Goal: Information Seeking & Learning: Find specific fact

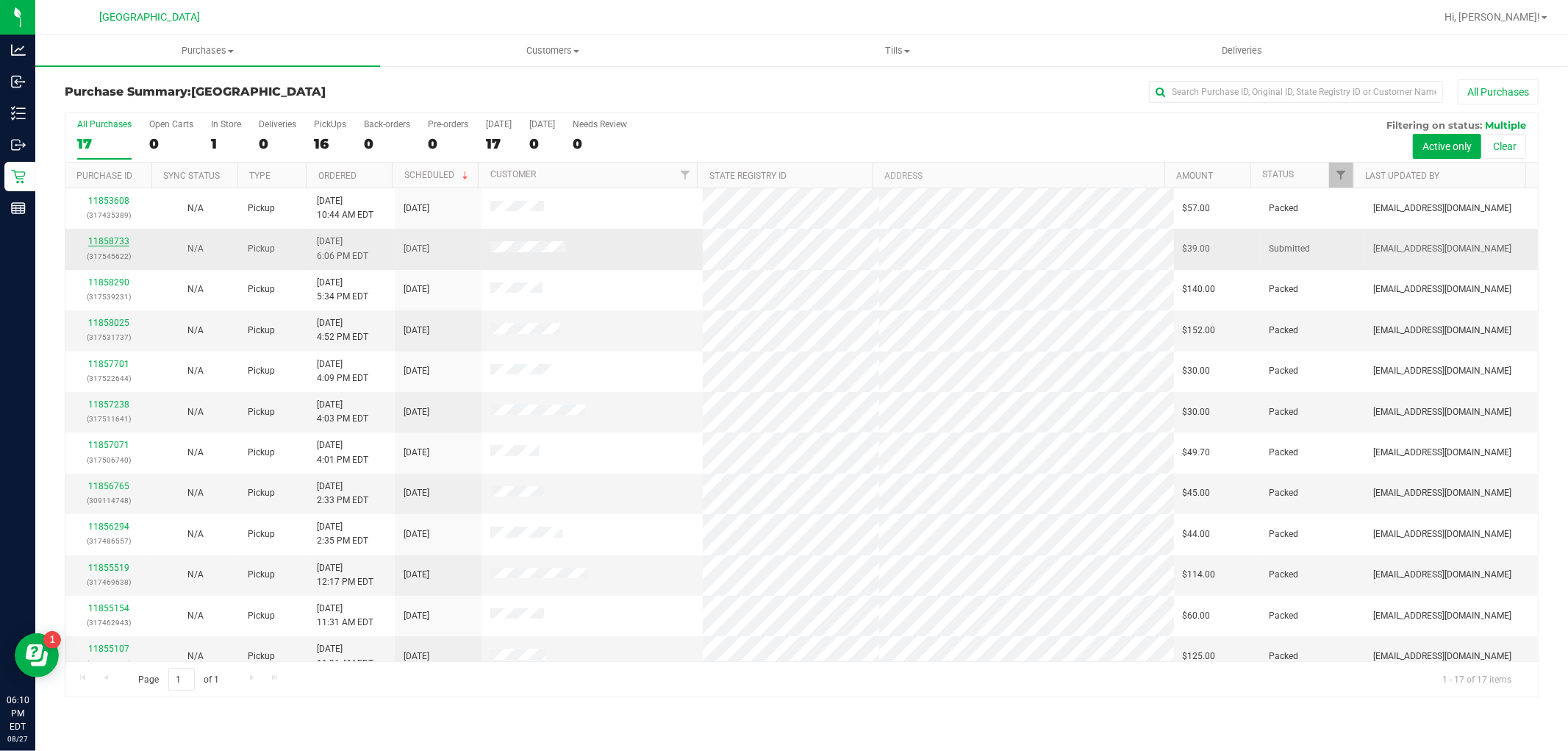
click at [117, 237] on link "11858733" at bounding box center [108, 242] width 41 height 11
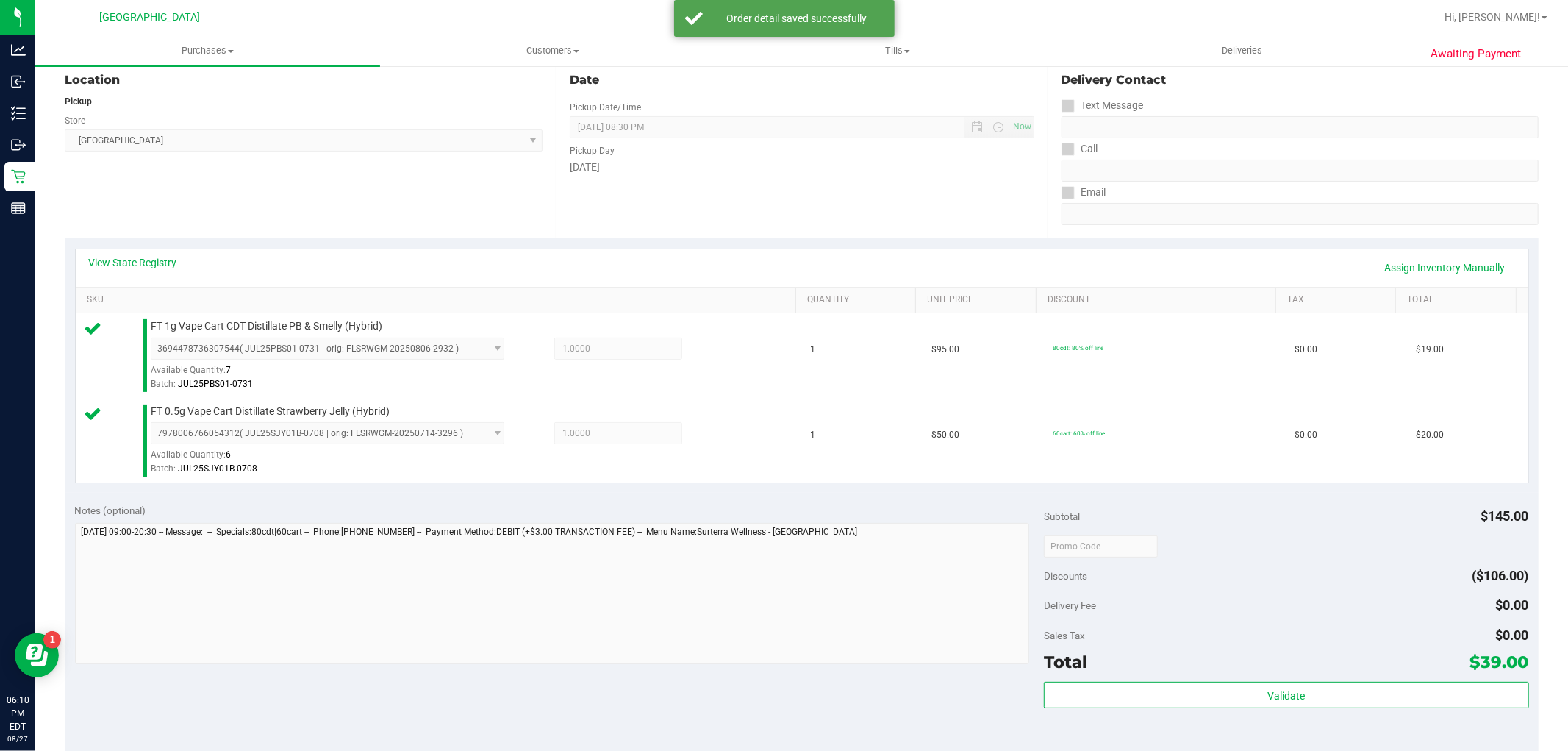
scroll to position [164, 0]
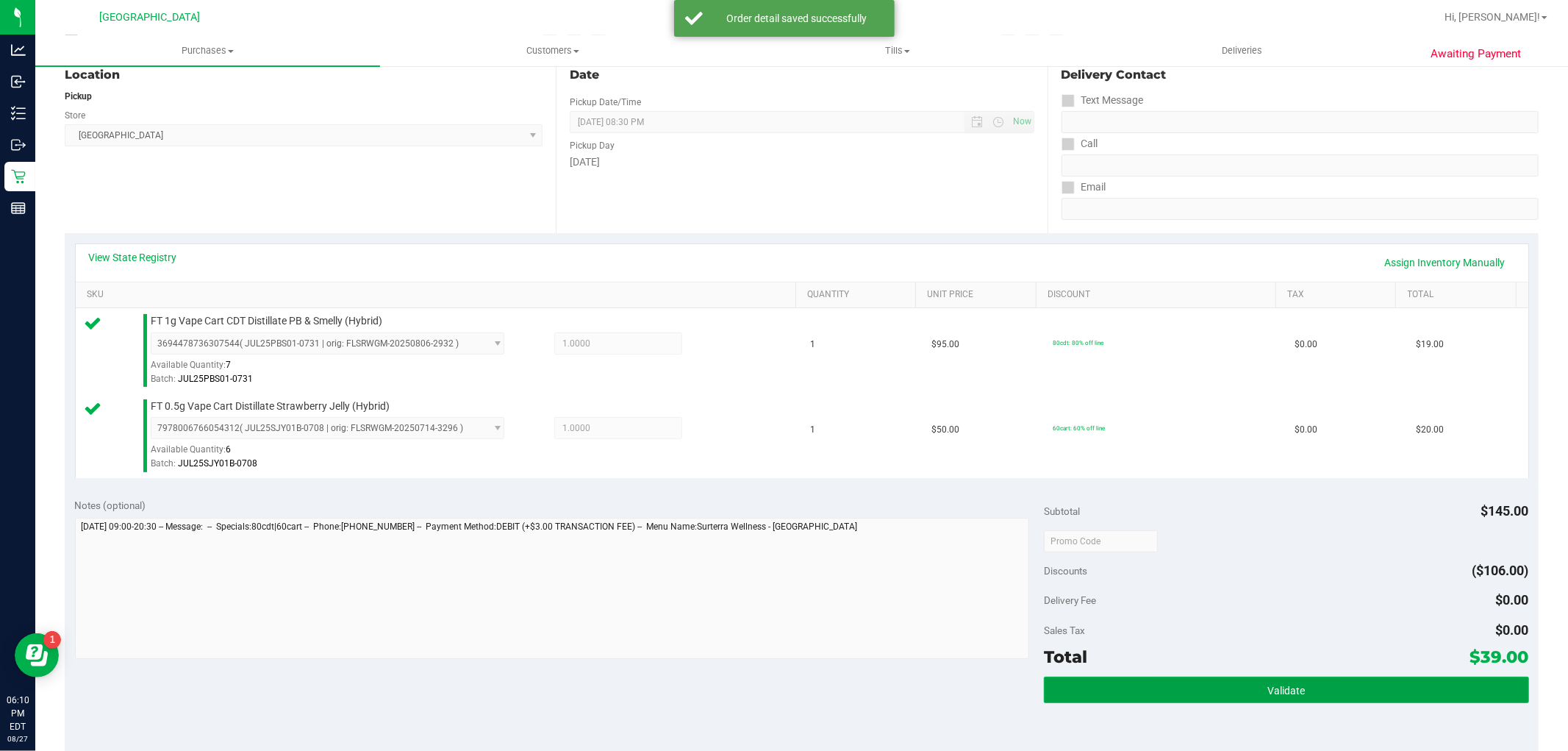
click at [1144, 678] on button "Validate" at bounding box center [1286, 690] width 485 height 26
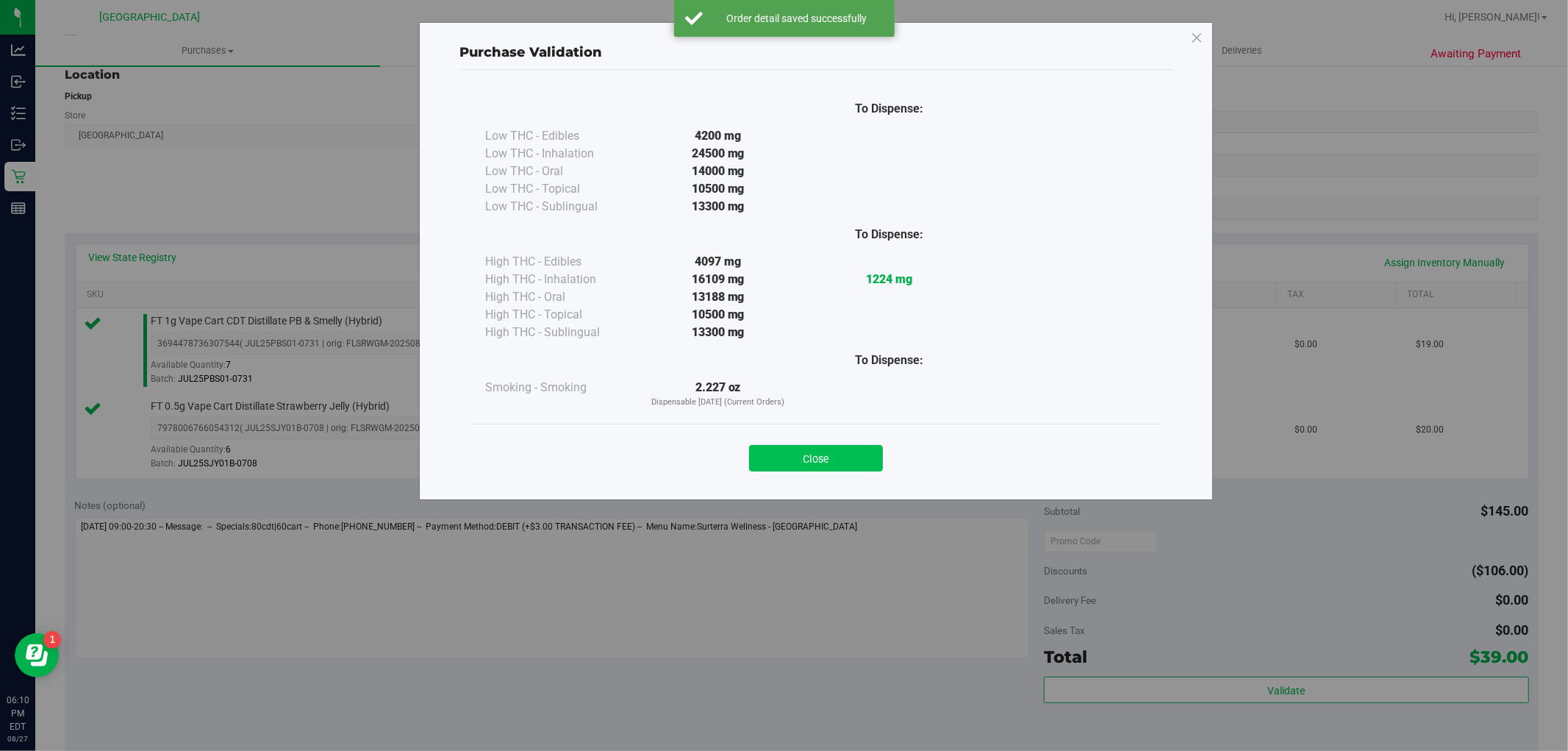
click at [789, 450] on button "Close" at bounding box center [816, 458] width 134 height 26
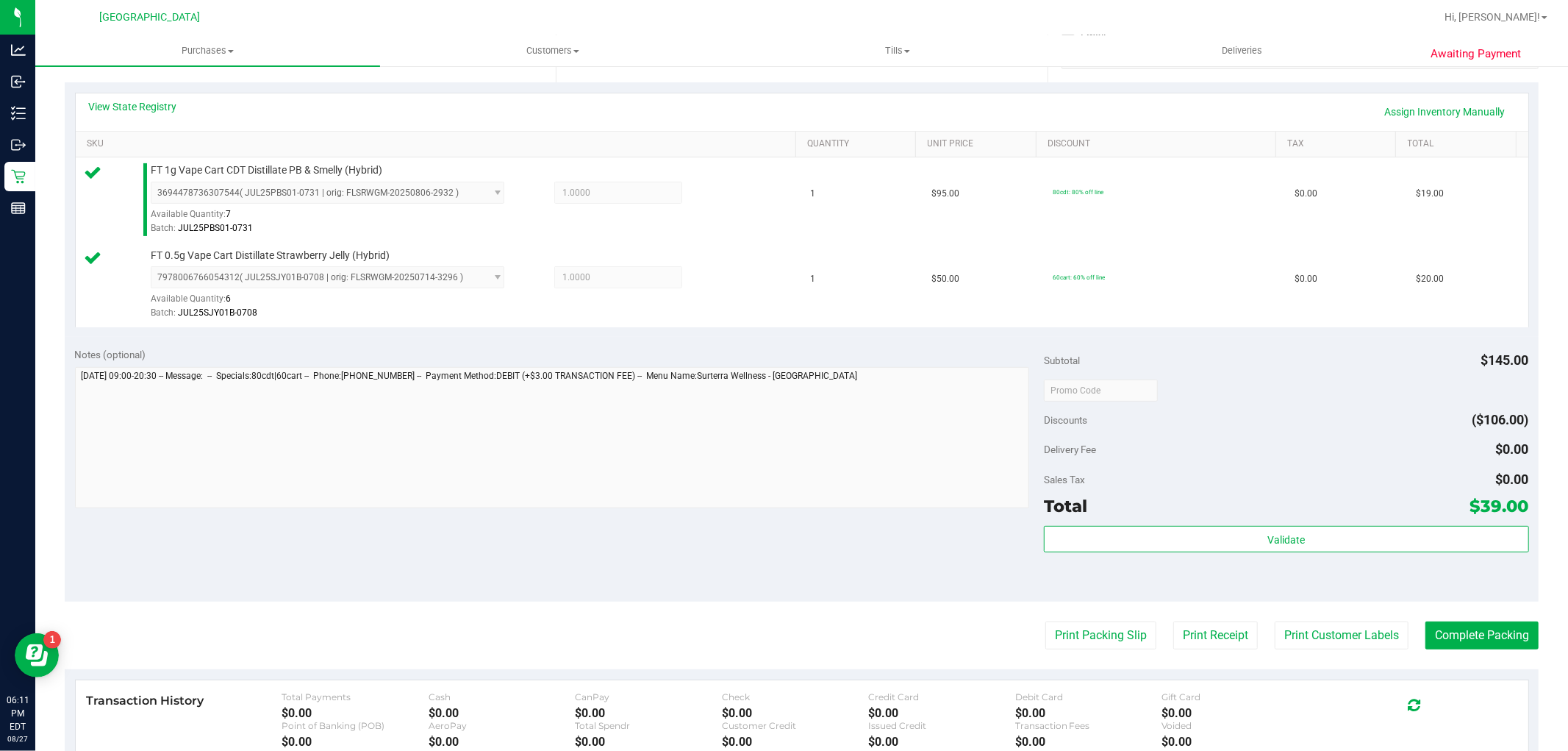
scroll to position [490, 0]
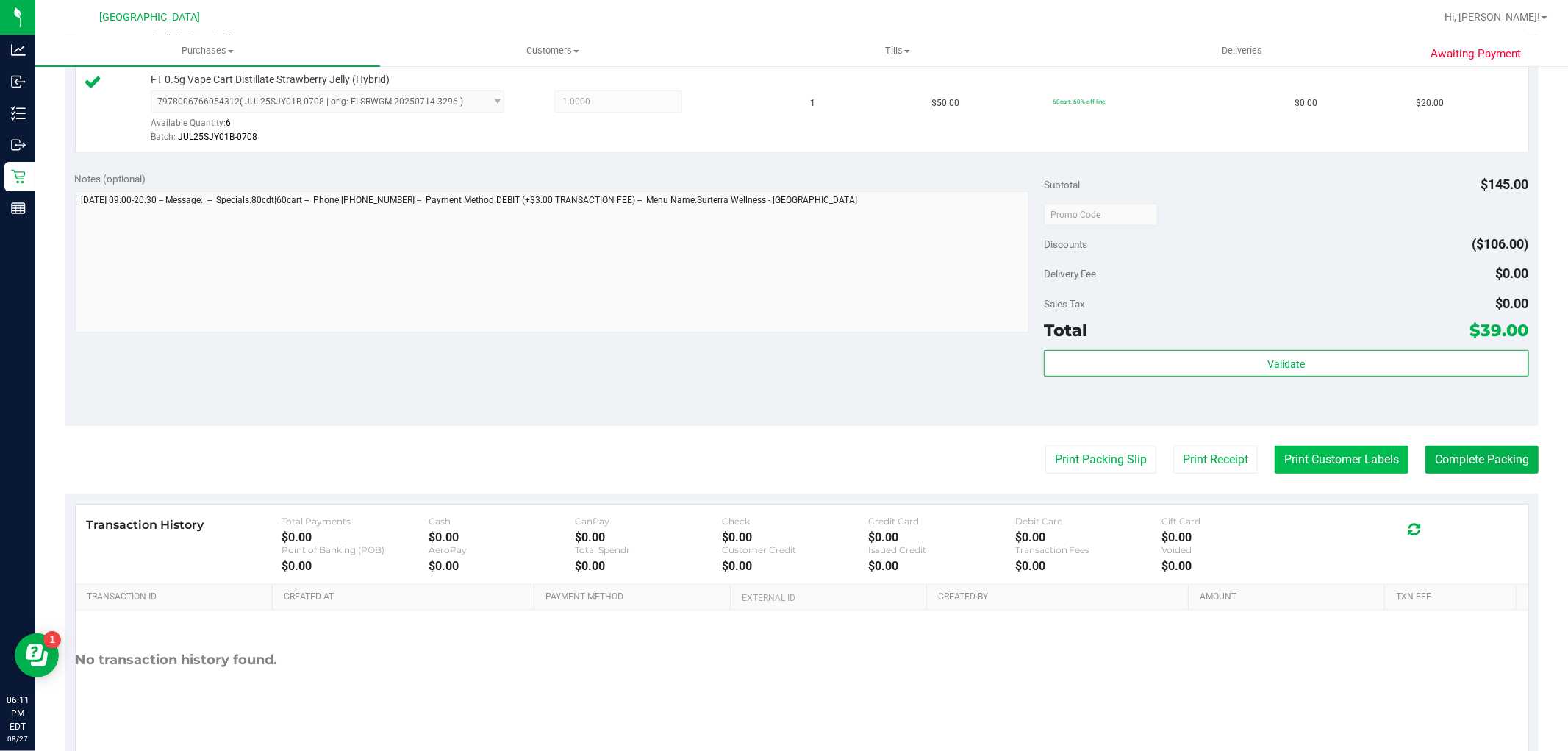
click at [1292, 449] on button "Print Customer Labels" at bounding box center [1341, 460] width 134 height 28
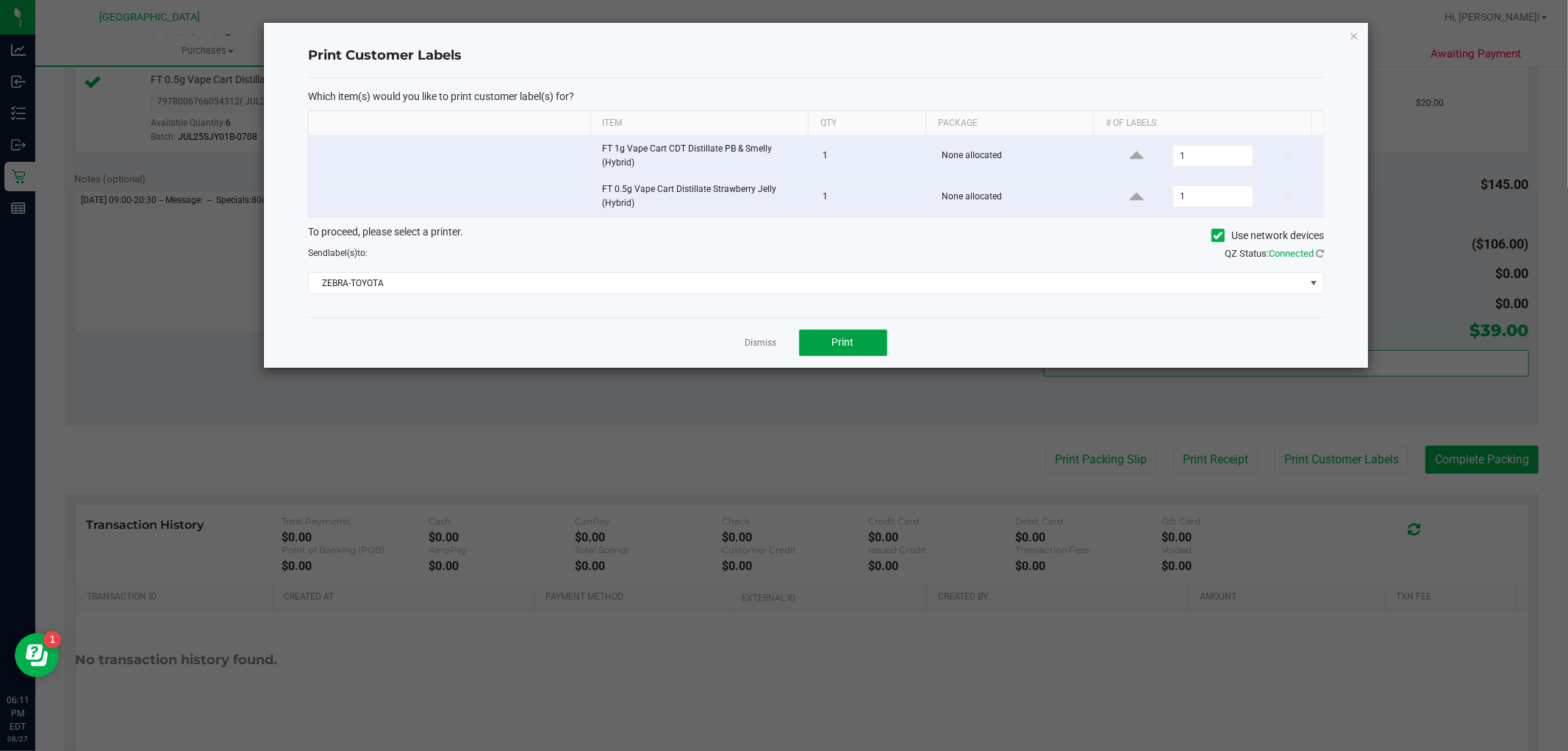
click at [856, 329] on button "Print" at bounding box center [843, 342] width 88 height 26
click at [762, 342] on link "Dismiss" at bounding box center [761, 343] width 32 height 12
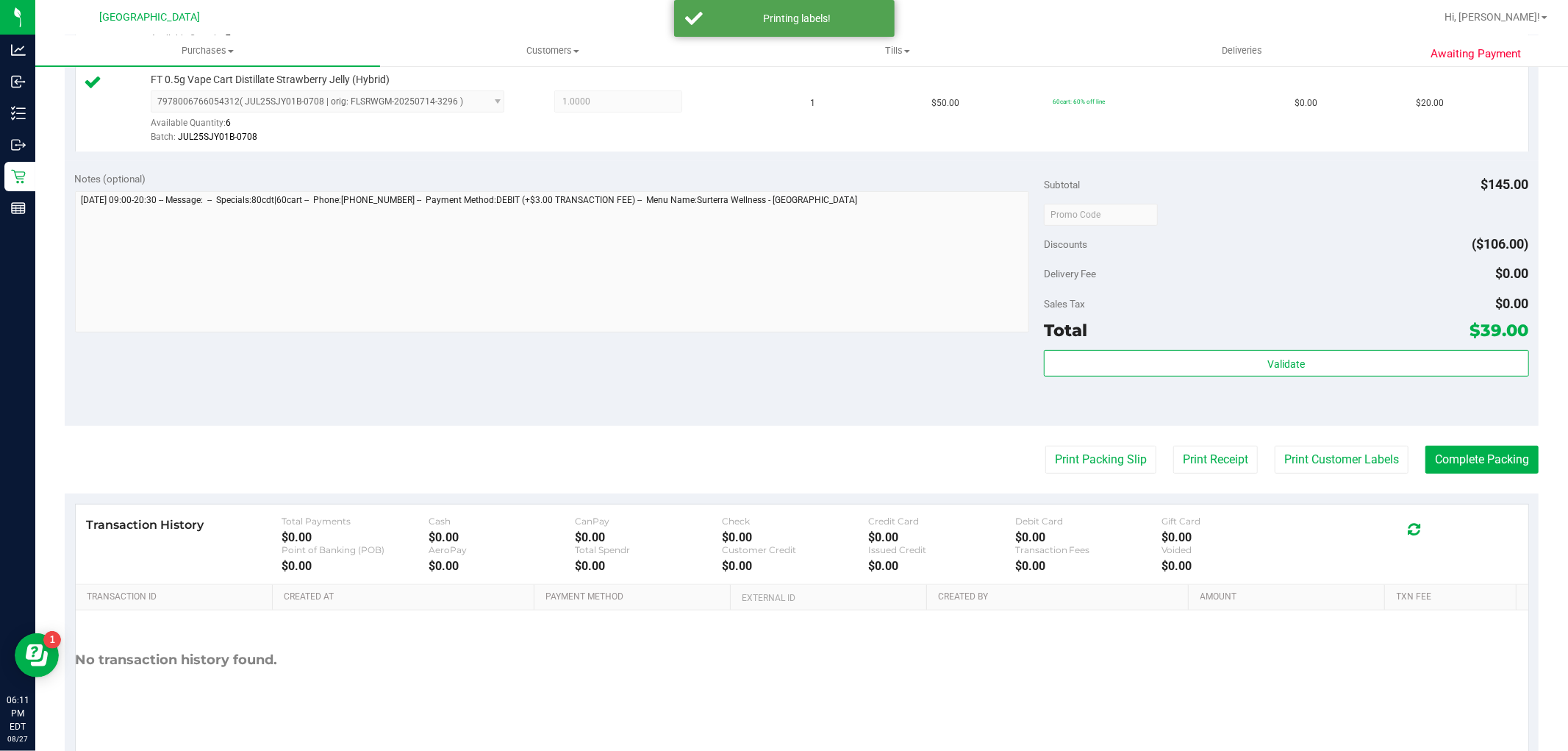
click at [1454, 444] on purchase-details "Back Edit Purchase Cancel Purchase View Profile # 11858733 BioTrack ID: - Submi…" at bounding box center [802, 179] width 1474 height 1179
click at [1454, 456] on button "Complete Packing" at bounding box center [1481, 460] width 113 height 28
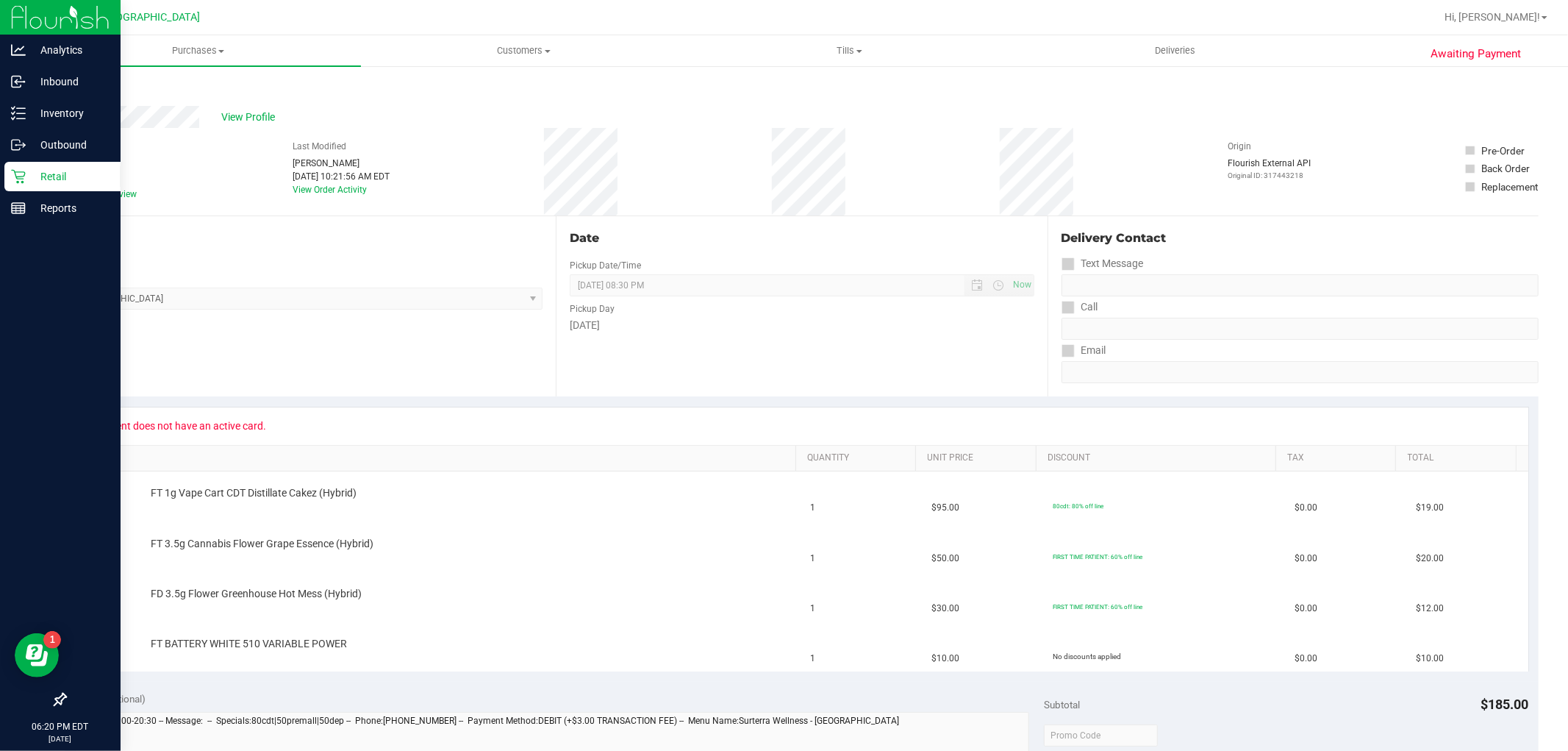
click at [45, 166] on div "Retail" at bounding box center [62, 177] width 116 height 30
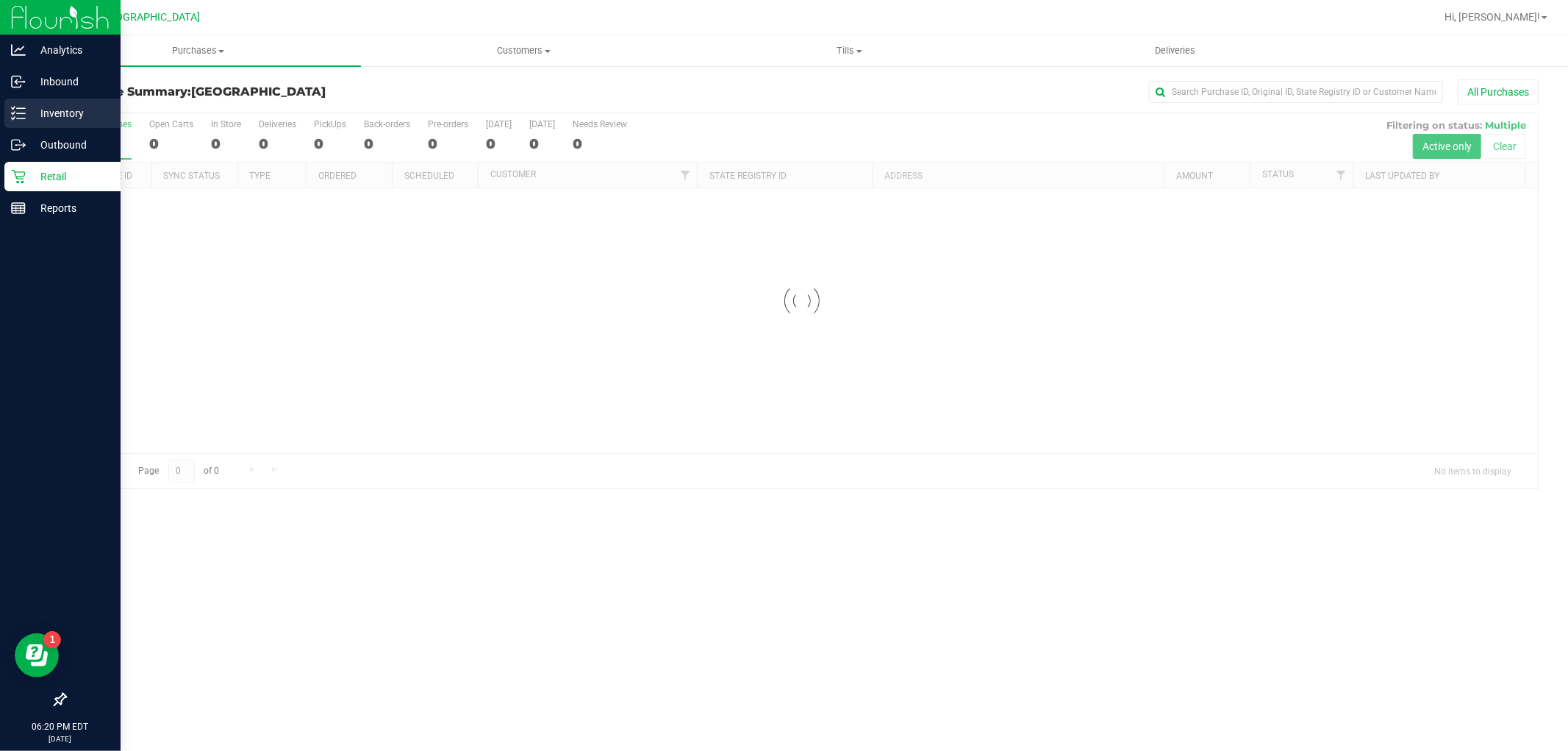
click at [84, 102] on div "Inventory" at bounding box center [62, 114] width 116 height 30
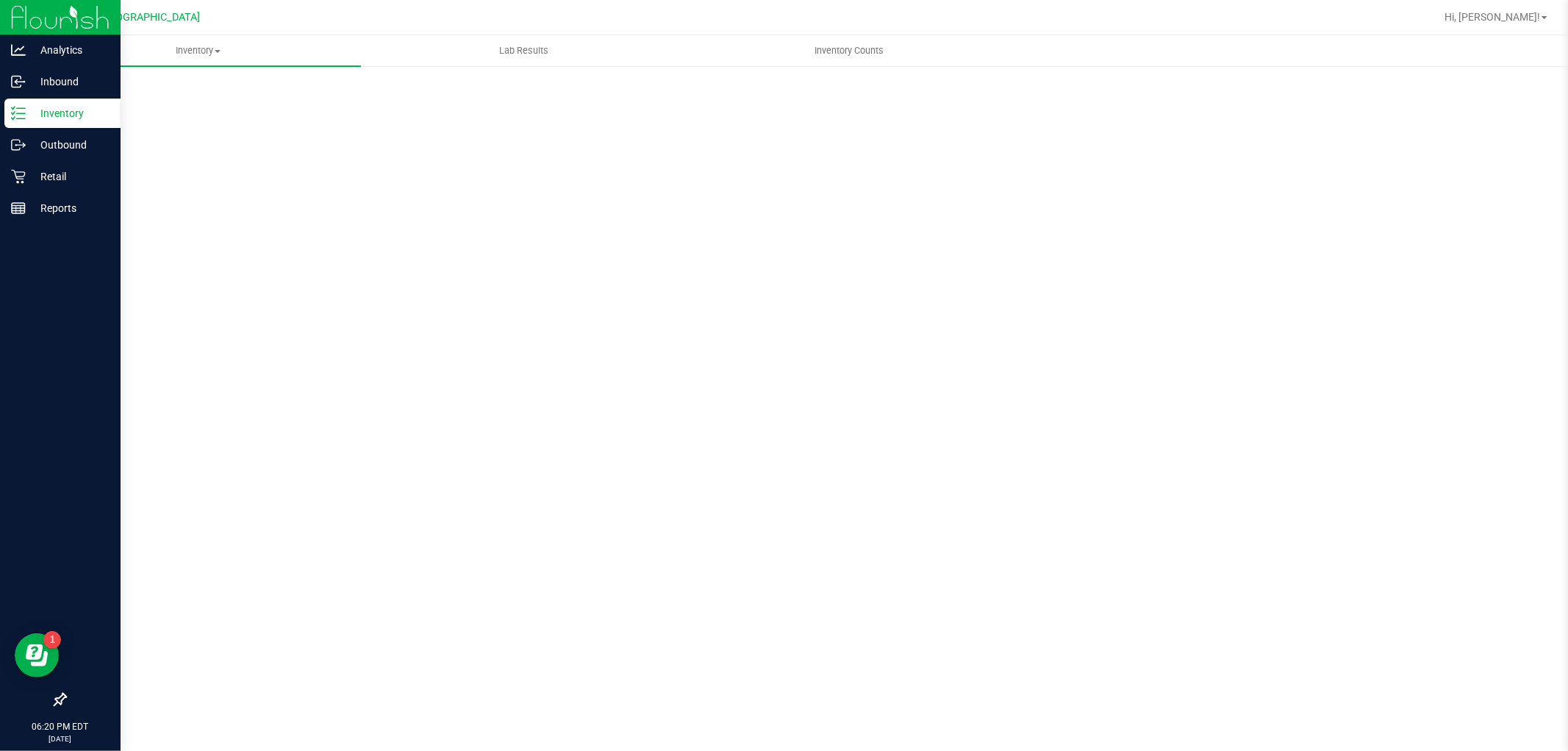
click at [84, 107] on p "Inventory" at bounding box center [69, 113] width 88 height 18
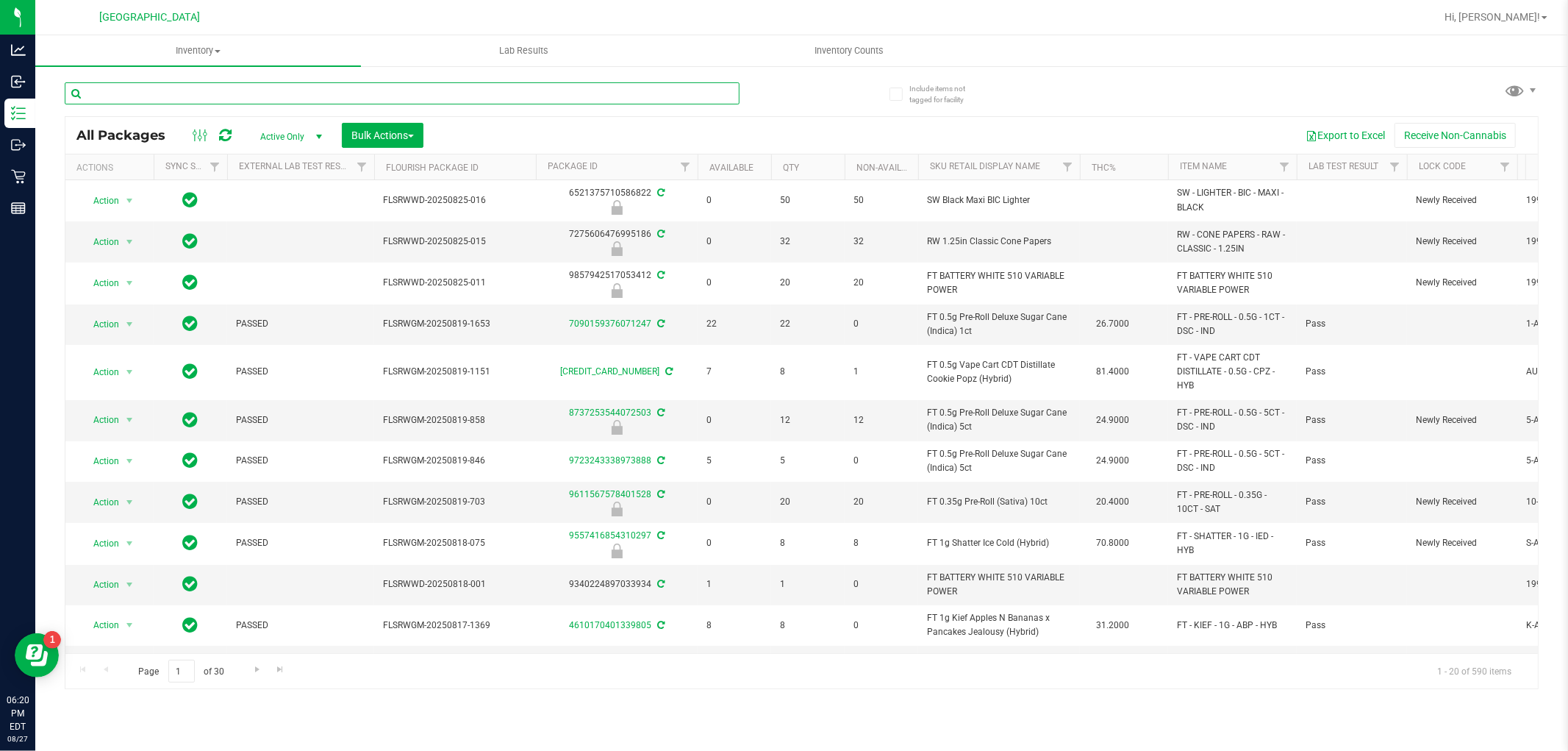
click at [164, 96] on input "text" at bounding box center [402, 93] width 675 height 22
type input "9042412475527779"
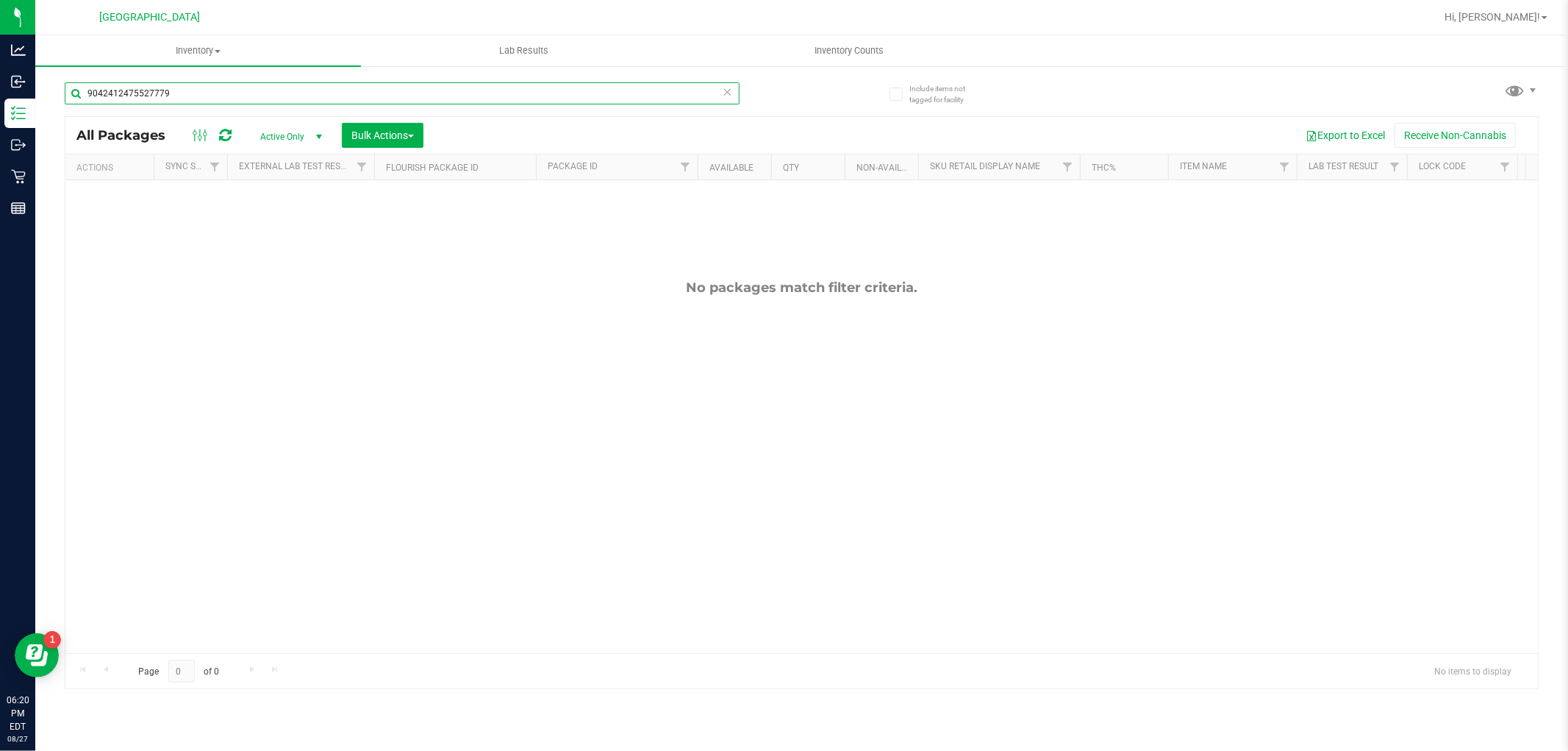
click at [186, 99] on input "9042412475527779" at bounding box center [402, 93] width 675 height 22
type input "1"
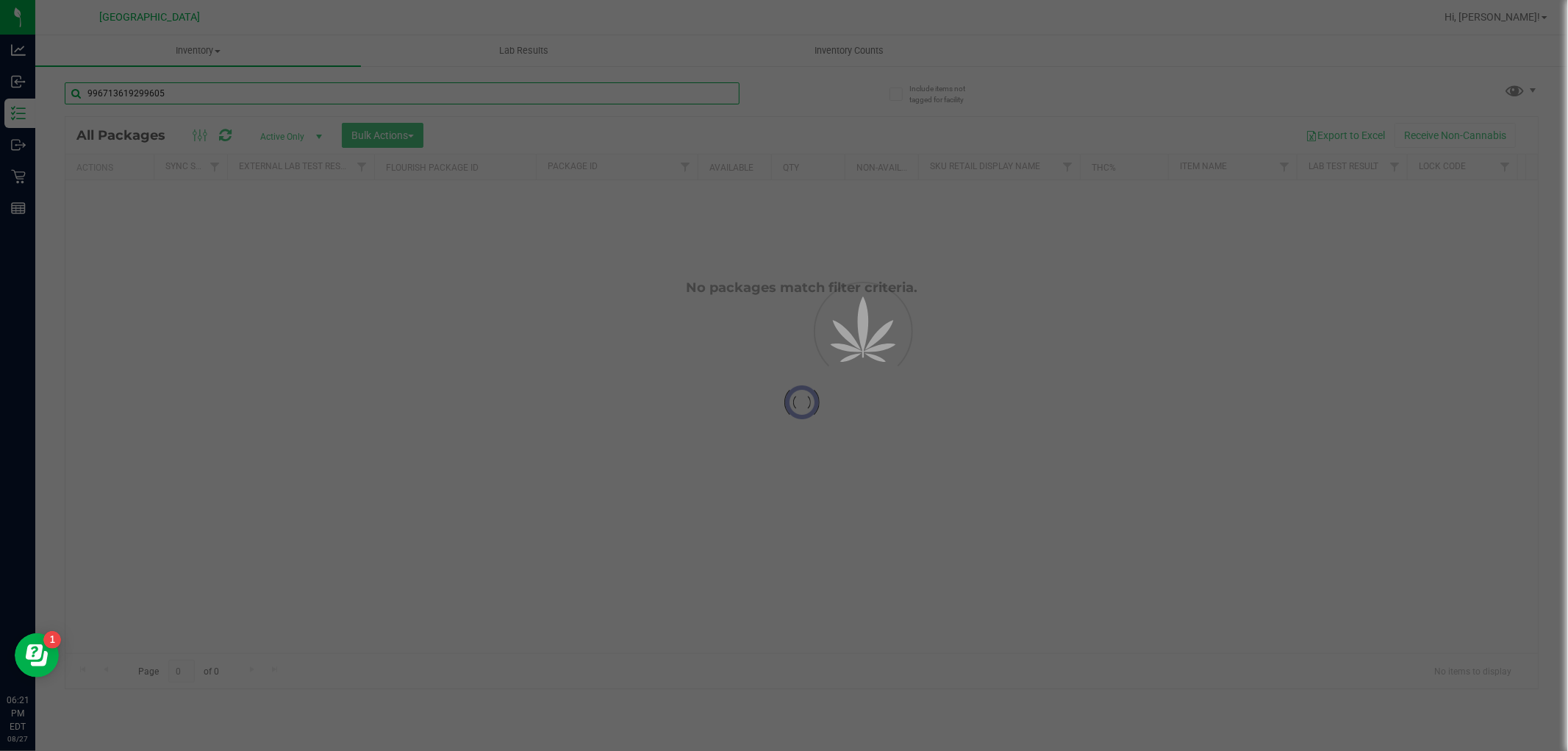
type input "9967136192996052"
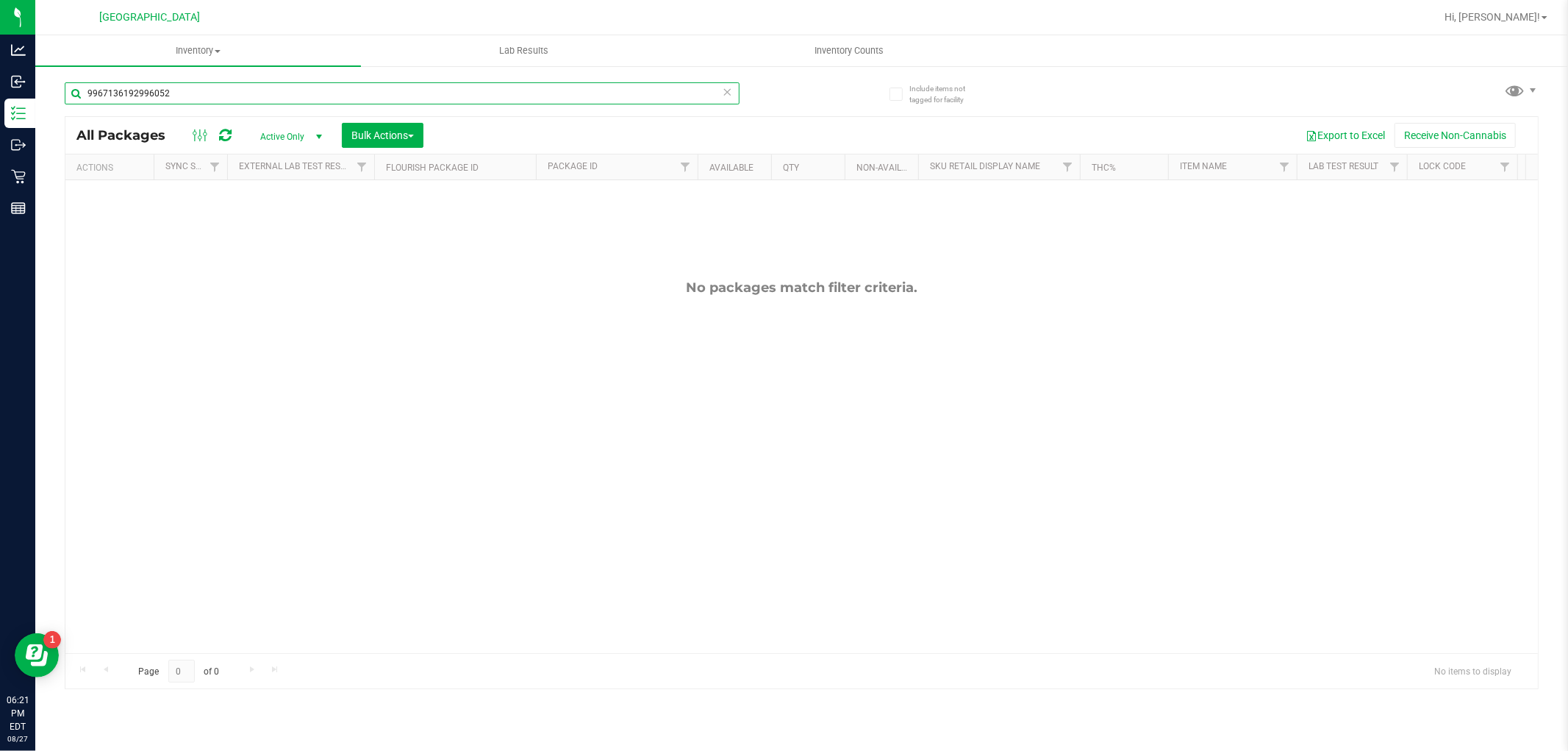
click at [206, 97] on input "9967136192996052" at bounding box center [402, 93] width 675 height 22
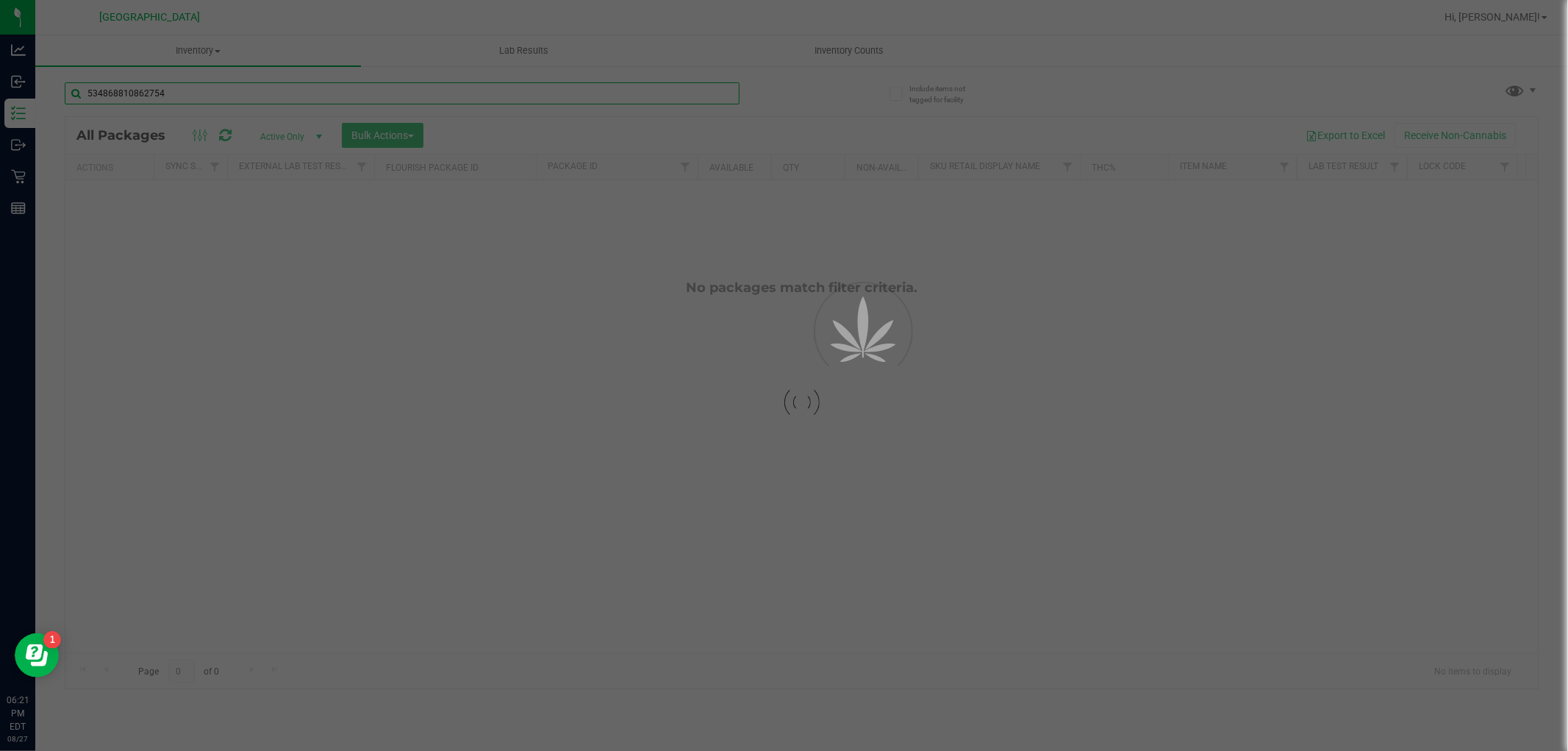
type input "5348688108627542"
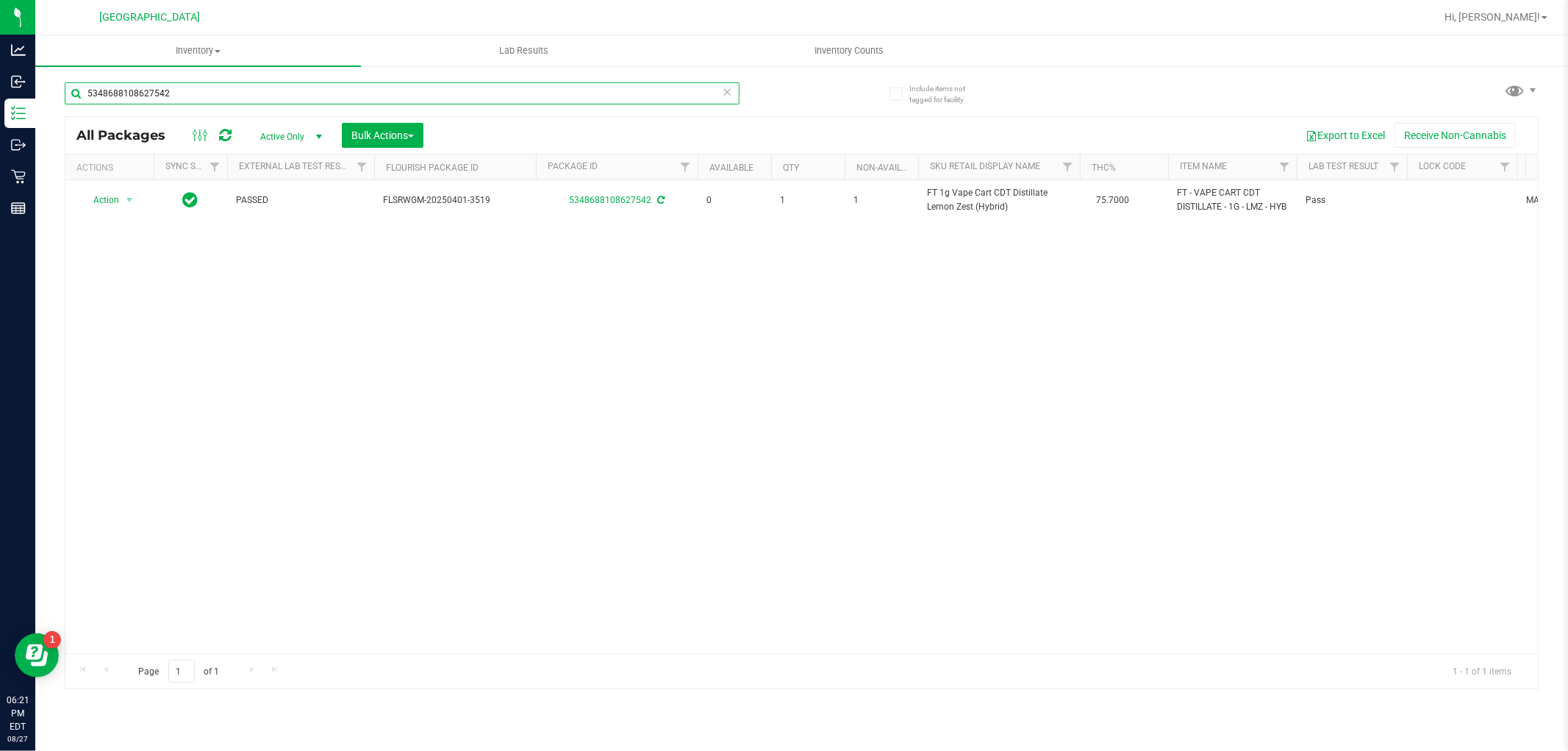
click at [104, 82] on input "5348688108627542" at bounding box center [402, 93] width 675 height 22
type input "0410613097217534"
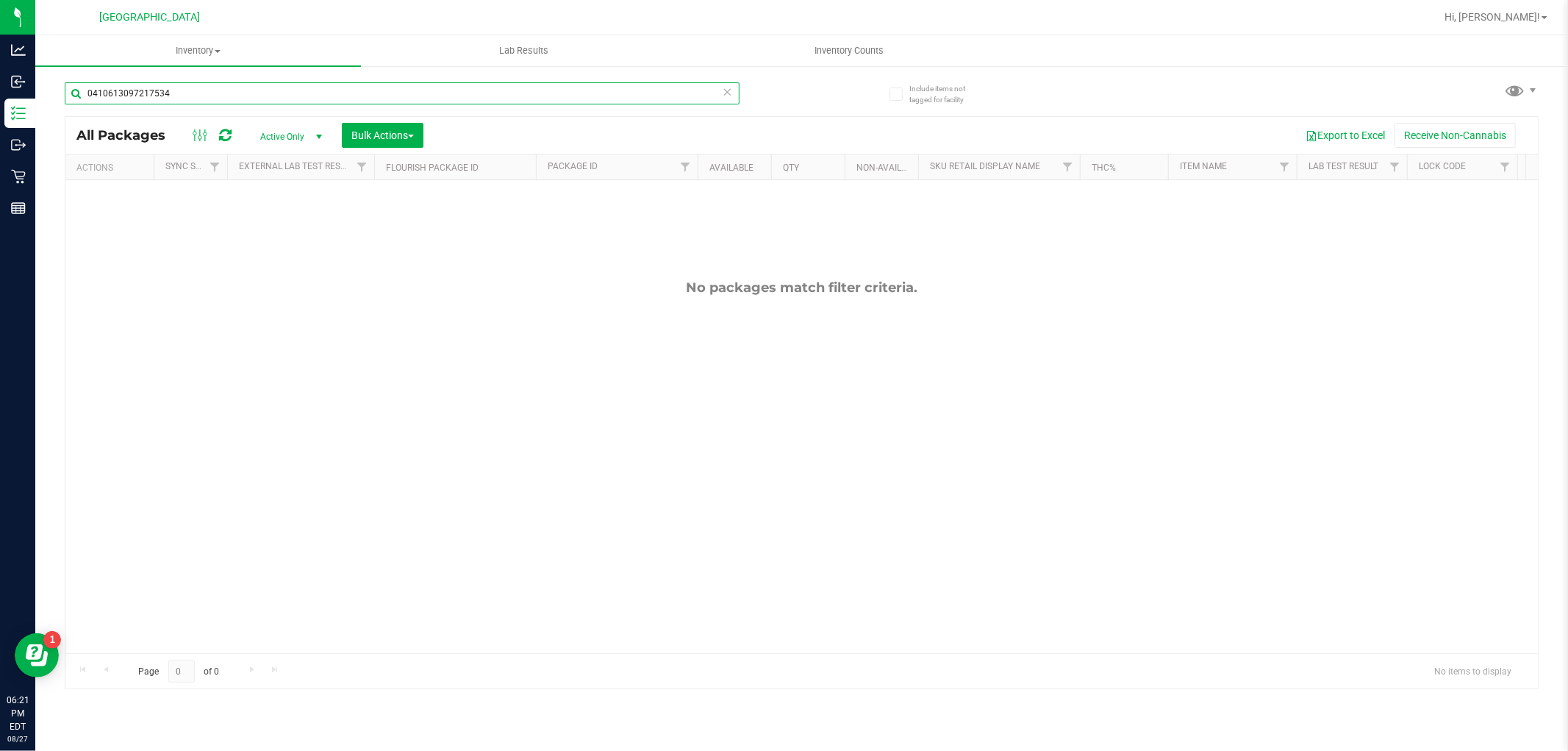
click at [135, 103] on input "0410613097217534" at bounding box center [402, 93] width 675 height 22
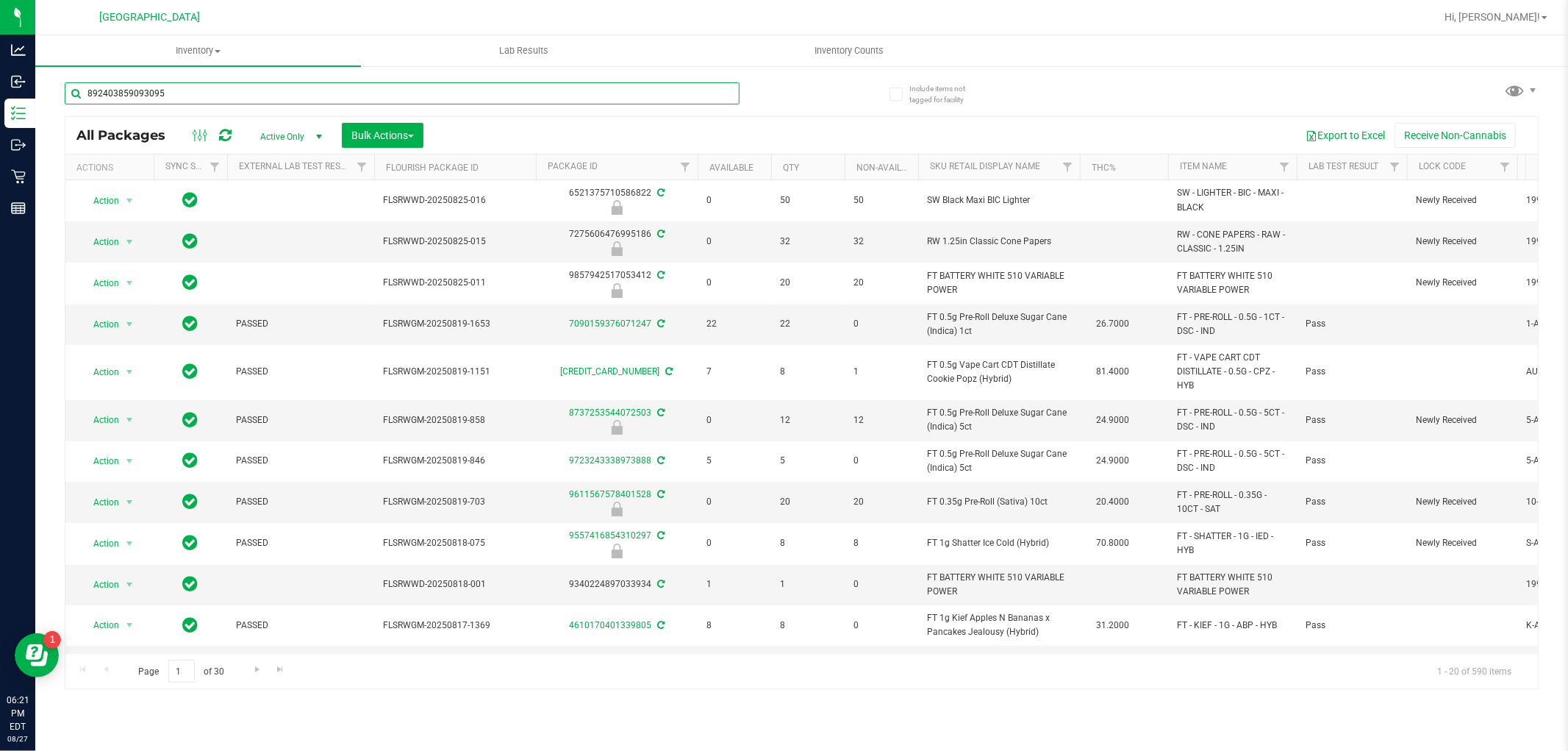
type input "8924038590930955"
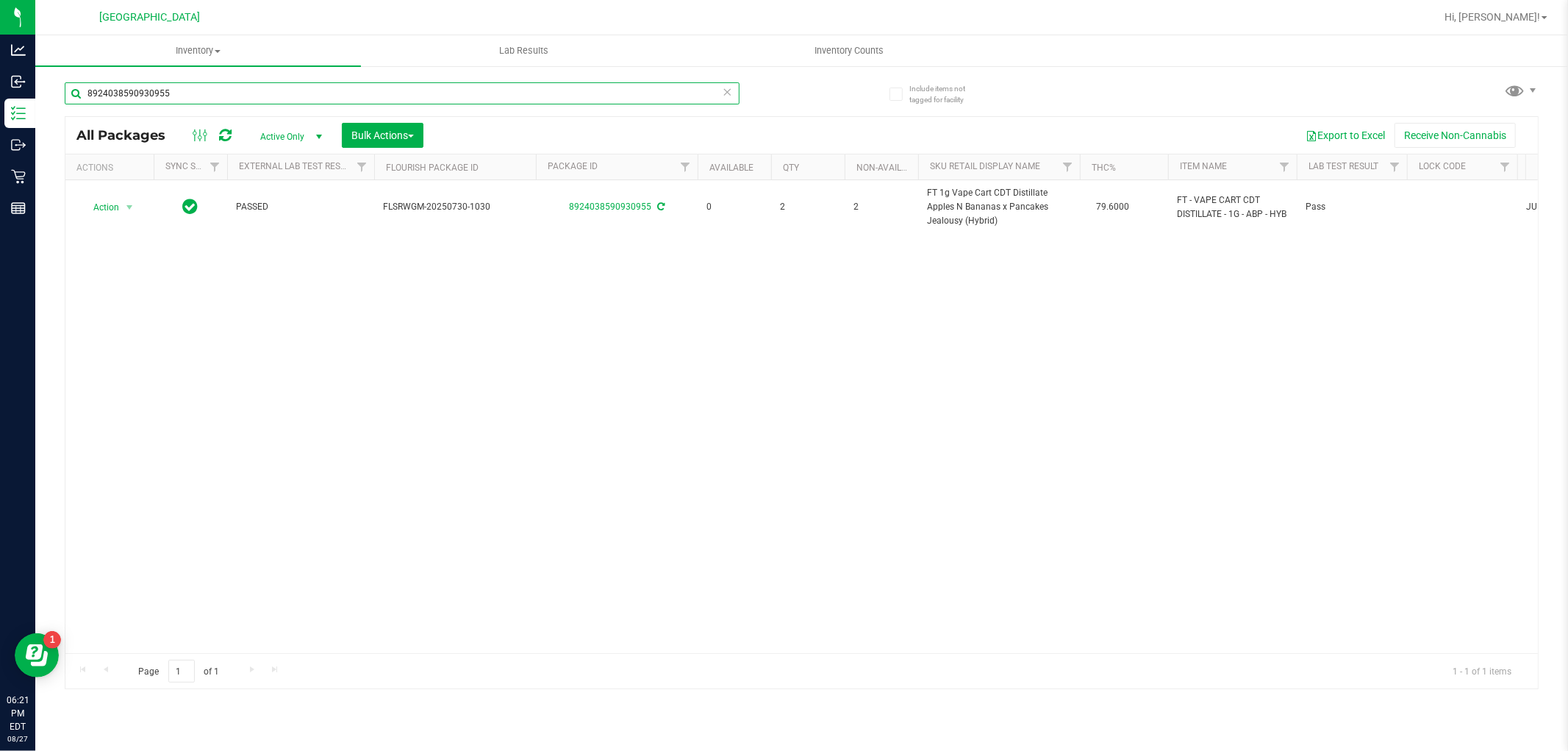
click at [135, 103] on input "8924038590930955" at bounding box center [402, 93] width 675 height 22
type input "8542276627853576"
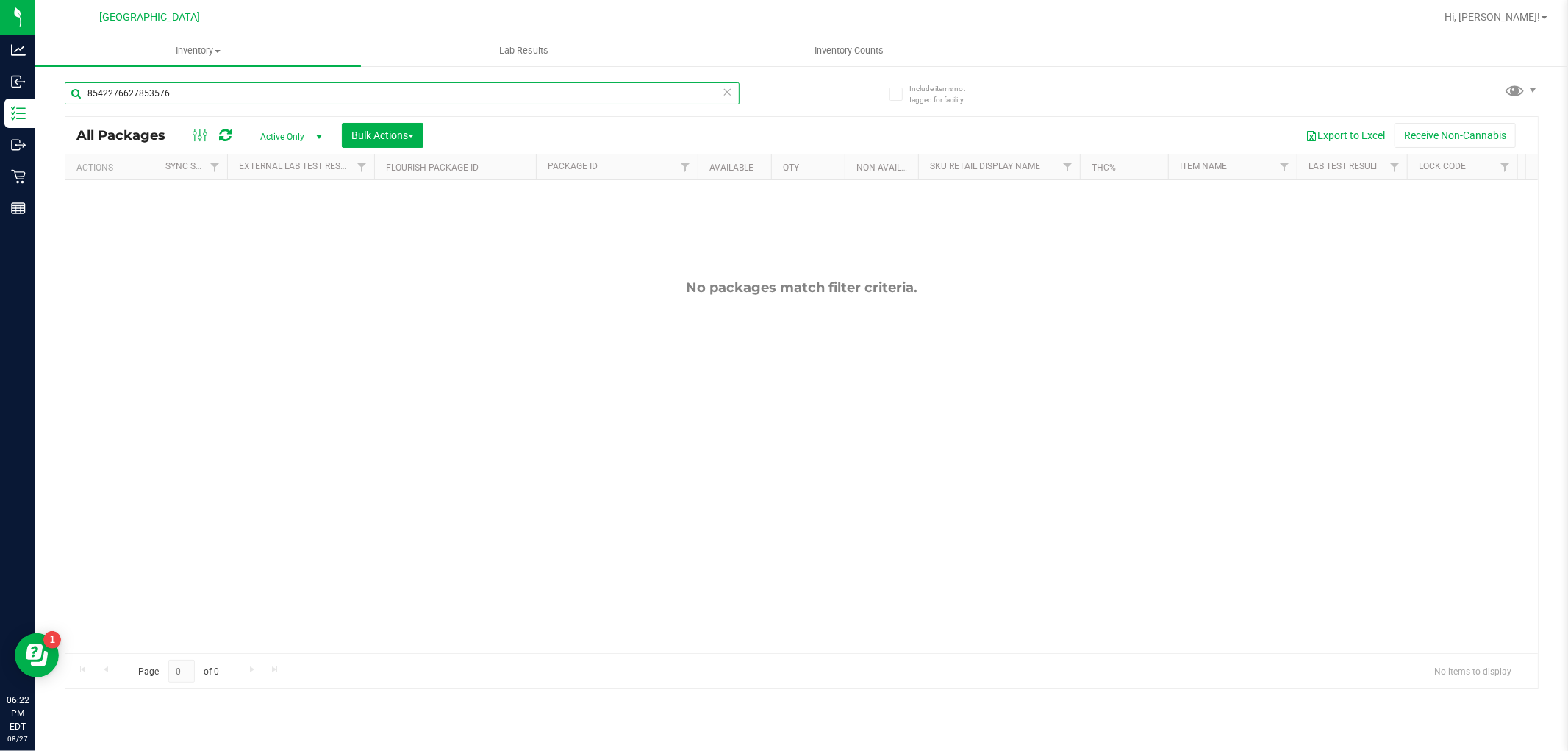
click at [288, 90] on input "8542276627853576" at bounding box center [402, 93] width 675 height 22
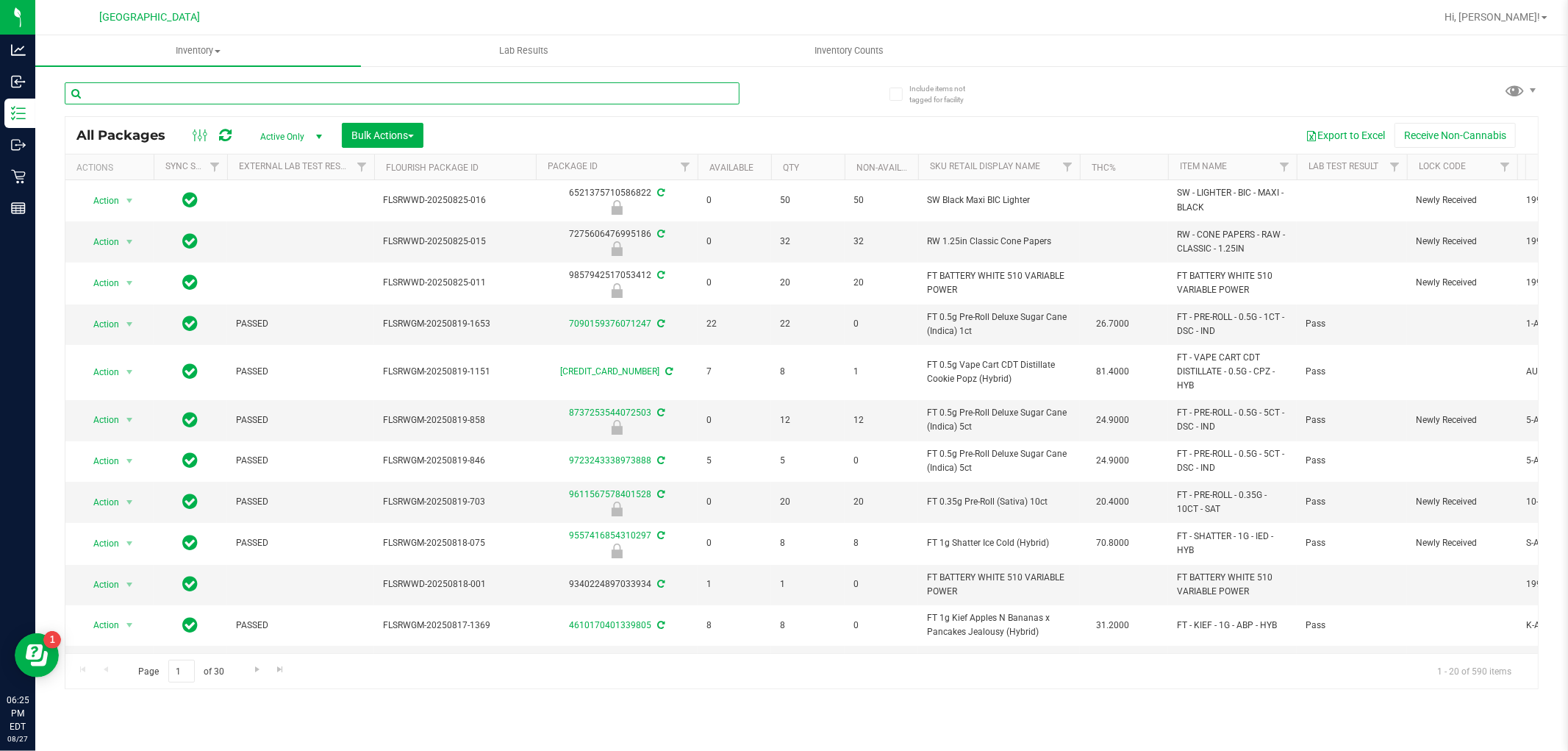
click at [114, 92] on input "text" at bounding box center [402, 93] width 675 height 22
type input "orch"
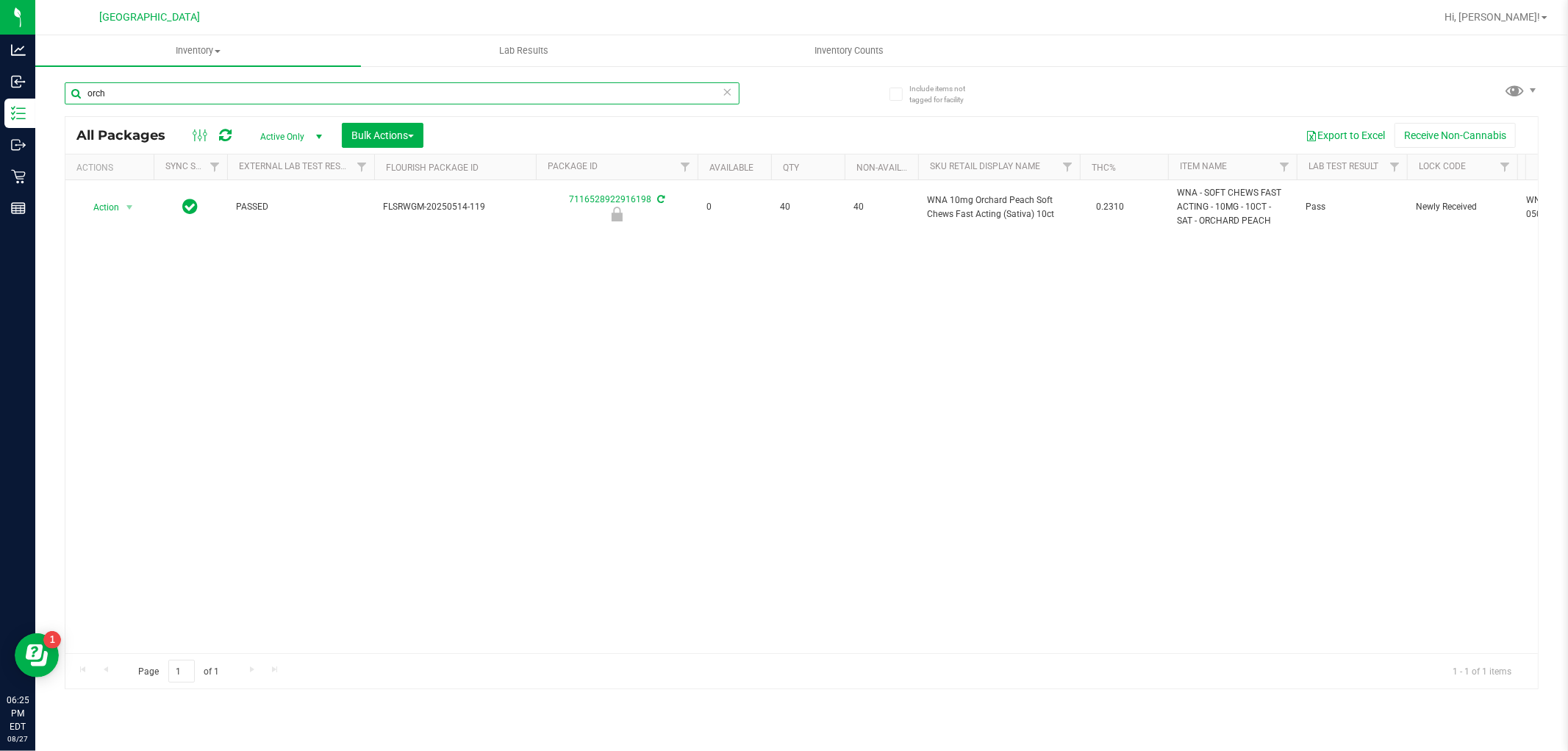
click at [438, 98] on input "orch" at bounding box center [402, 93] width 675 height 22
click at [437, 100] on input "orch" at bounding box center [402, 93] width 675 height 22
type input "ckz"
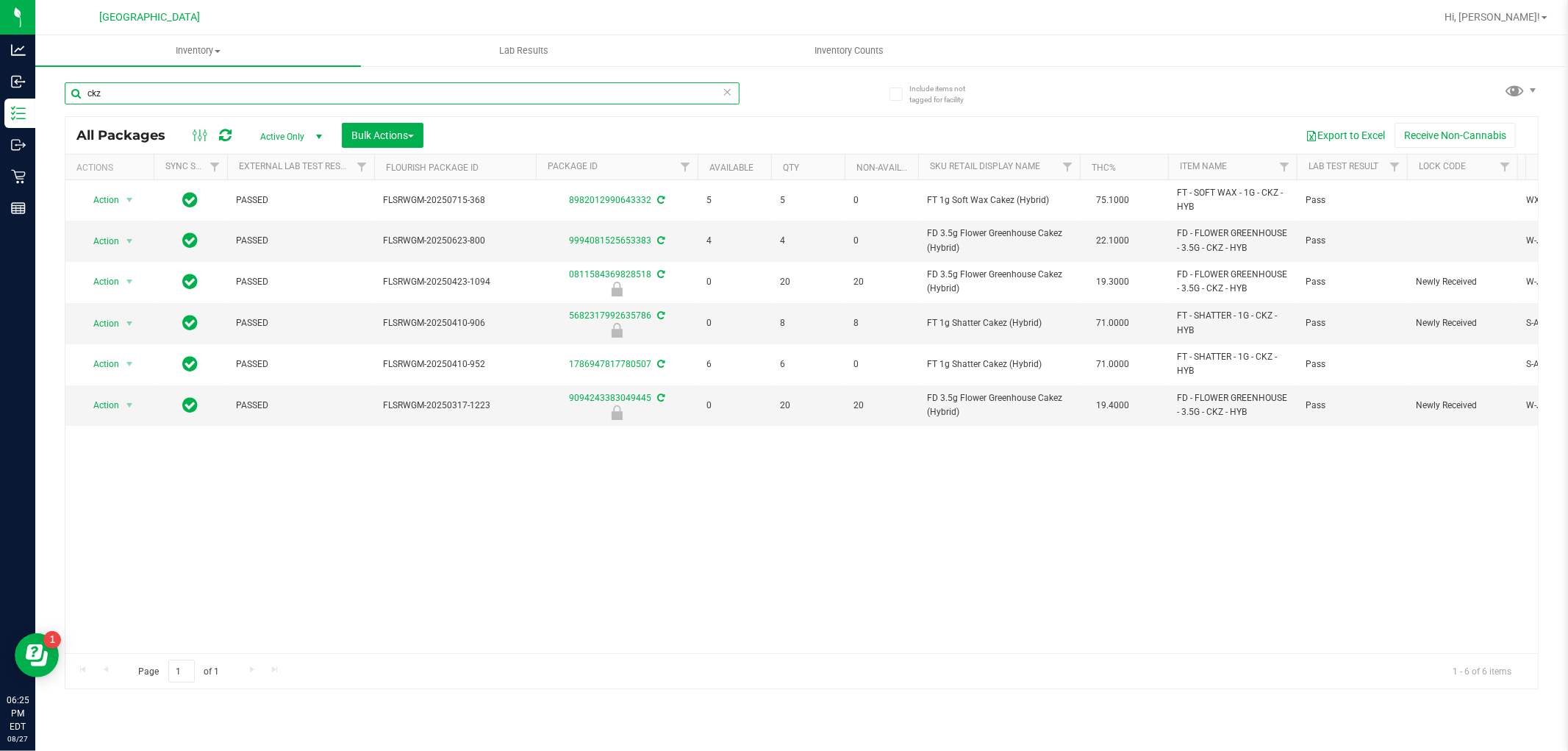
click at [591, 99] on input "ckz" at bounding box center [402, 93] width 675 height 22
click at [591, 98] on input "ckz" at bounding box center [402, 93] width 675 height 22
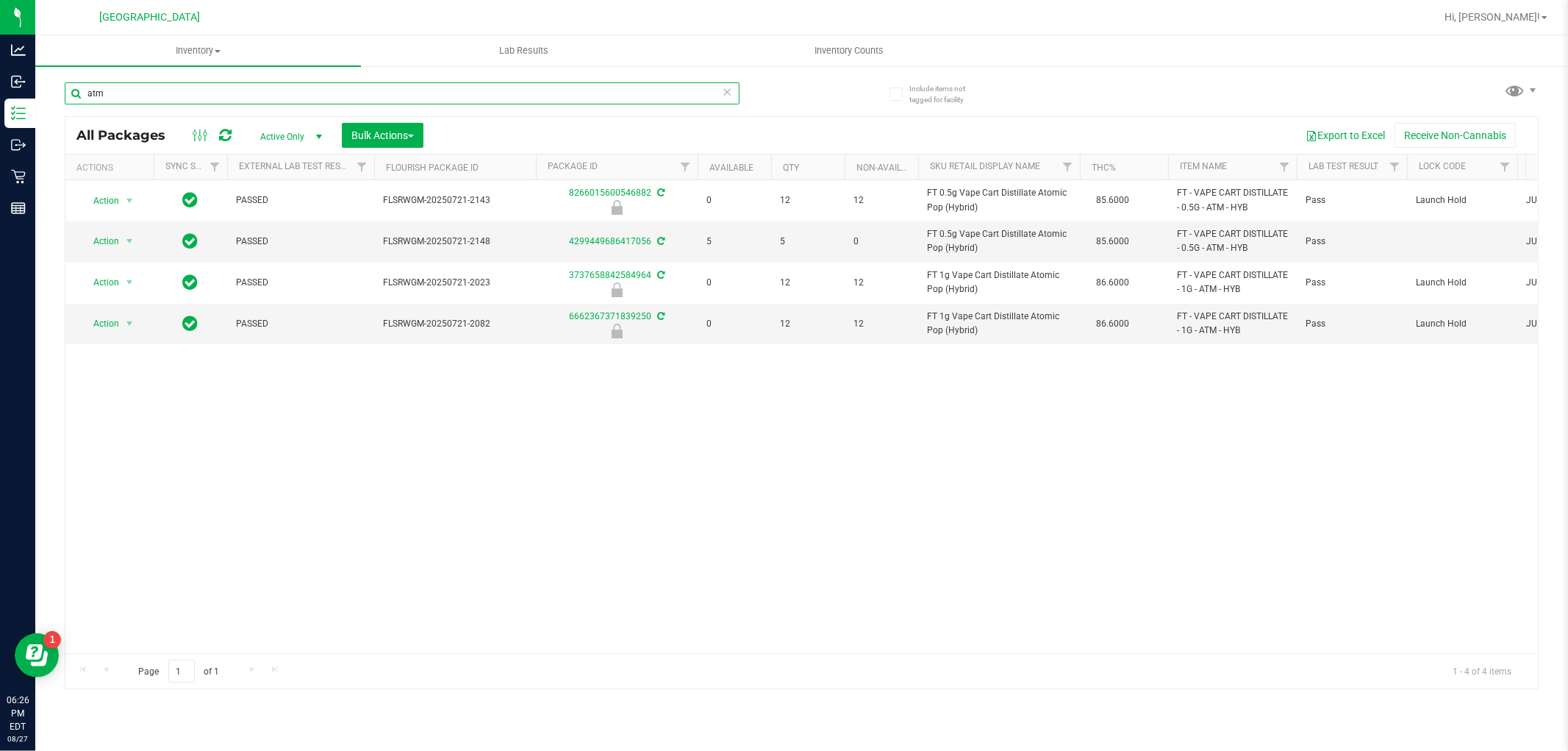
type input "atm"
click at [725, 87] on icon at bounding box center [728, 91] width 10 height 18
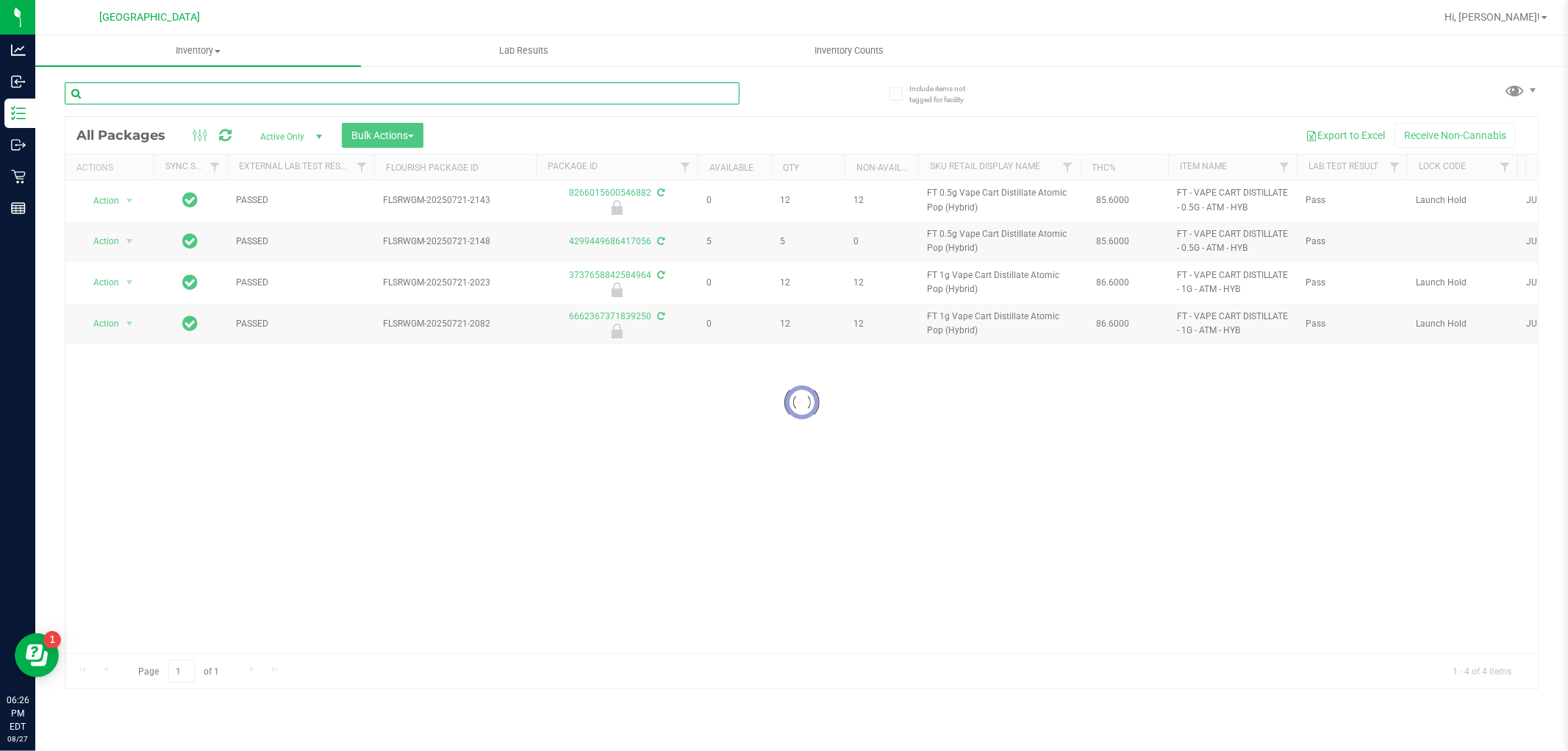
click at [702, 93] on input "text" at bounding box center [402, 93] width 675 height 22
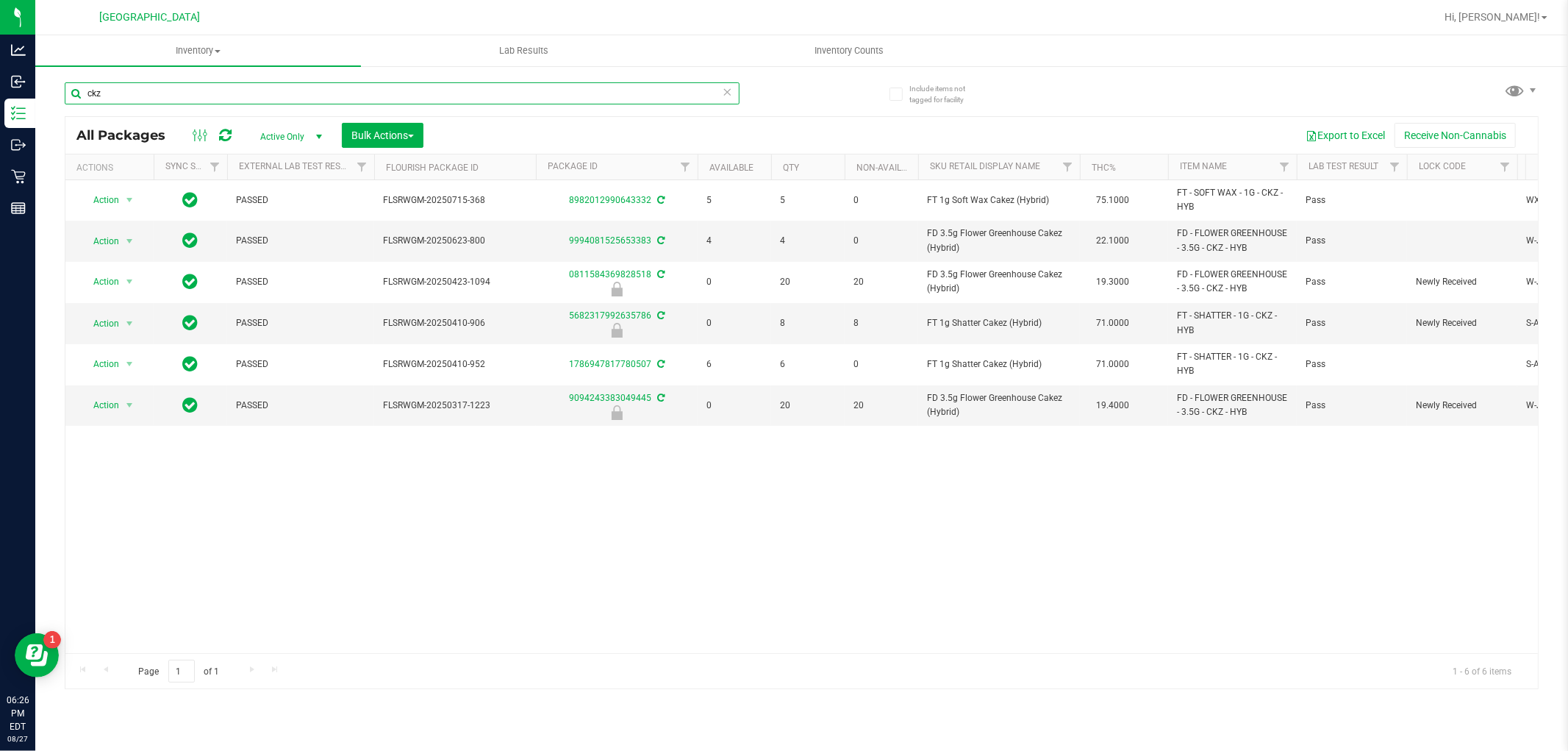
type input "ckz"
click at [730, 97] on icon at bounding box center [728, 91] width 10 height 18
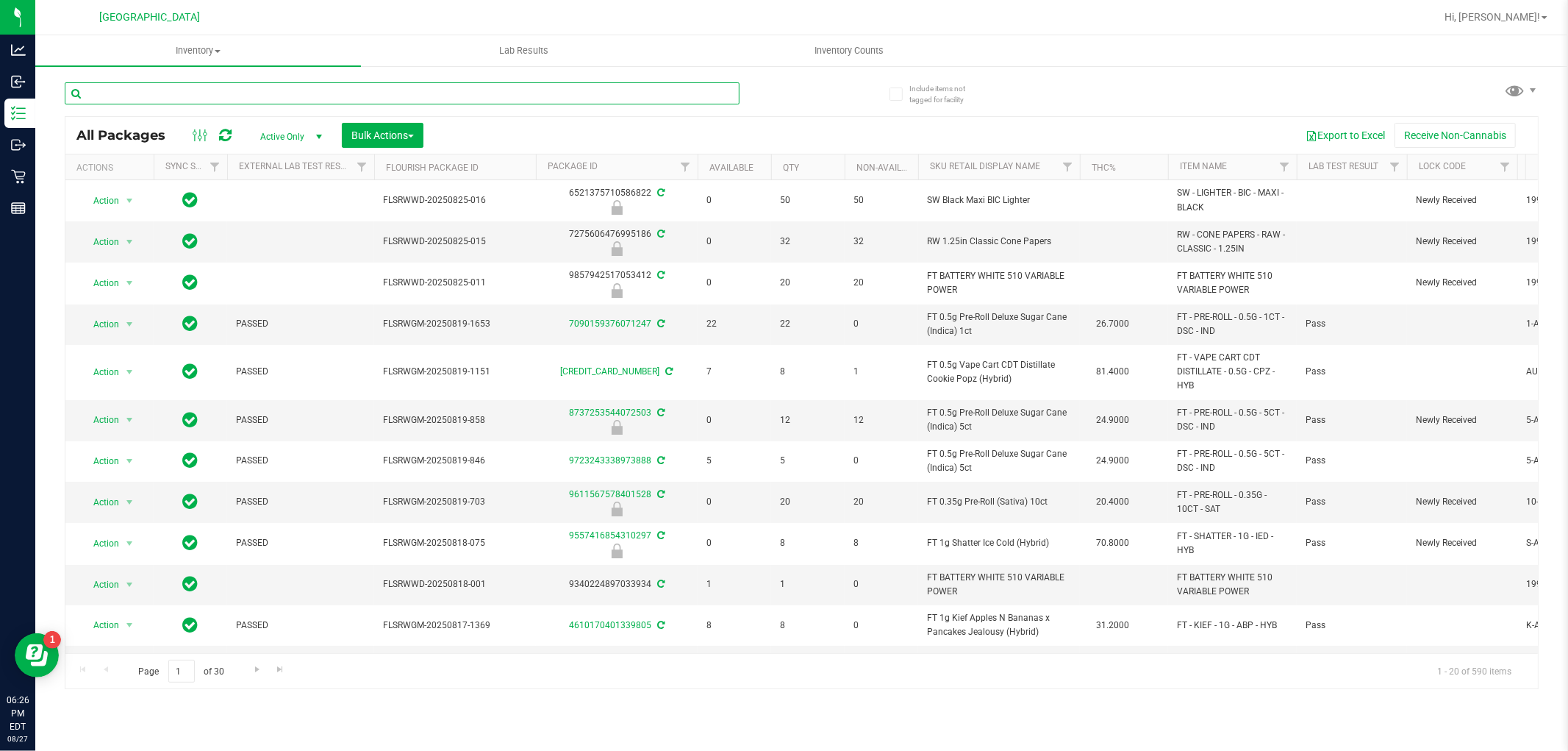
click at [690, 90] on input "text" at bounding box center [402, 93] width 675 height 22
type input "9042412475527779"
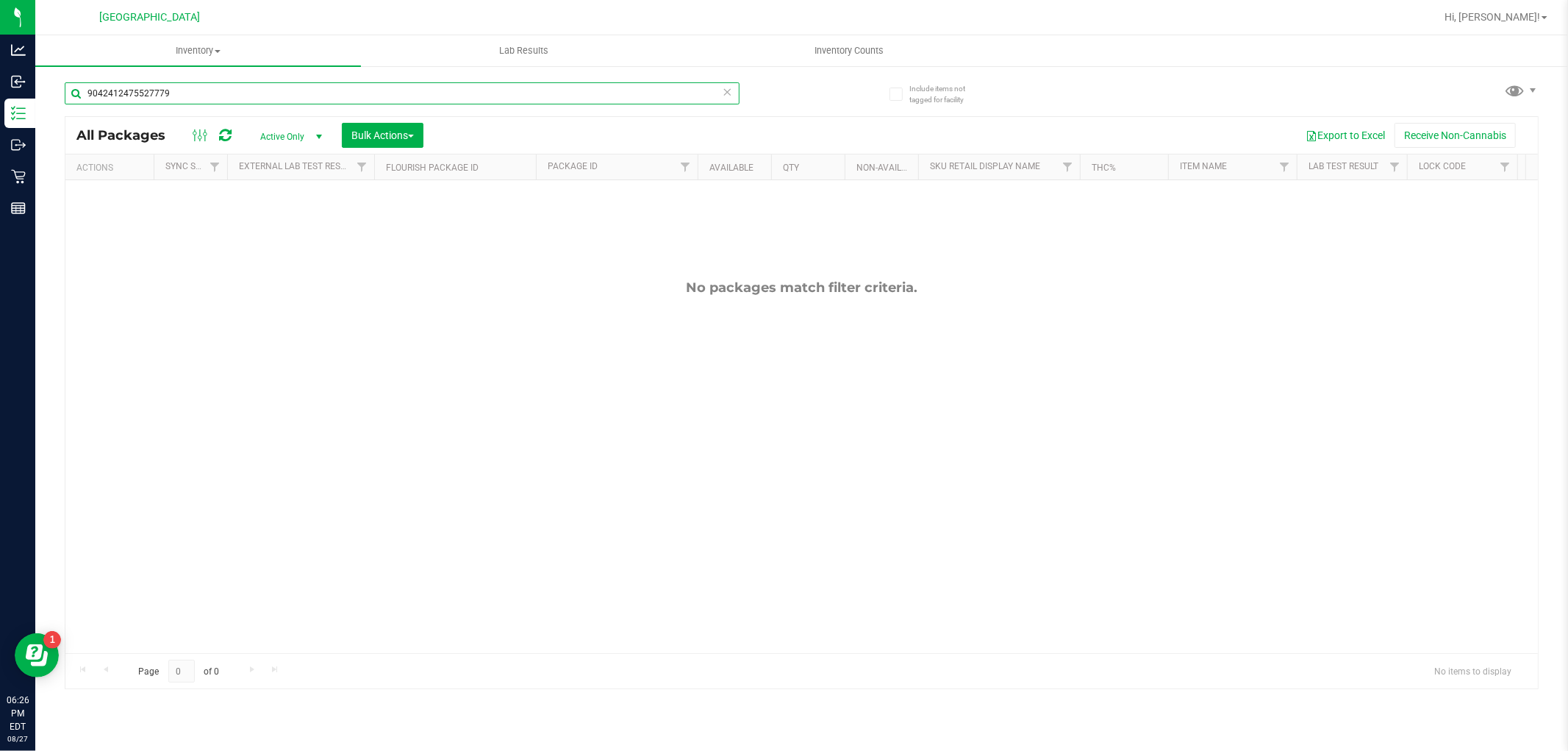
click at [688, 90] on input "9042412475527779" at bounding box center [402, 93] width 675 height 22
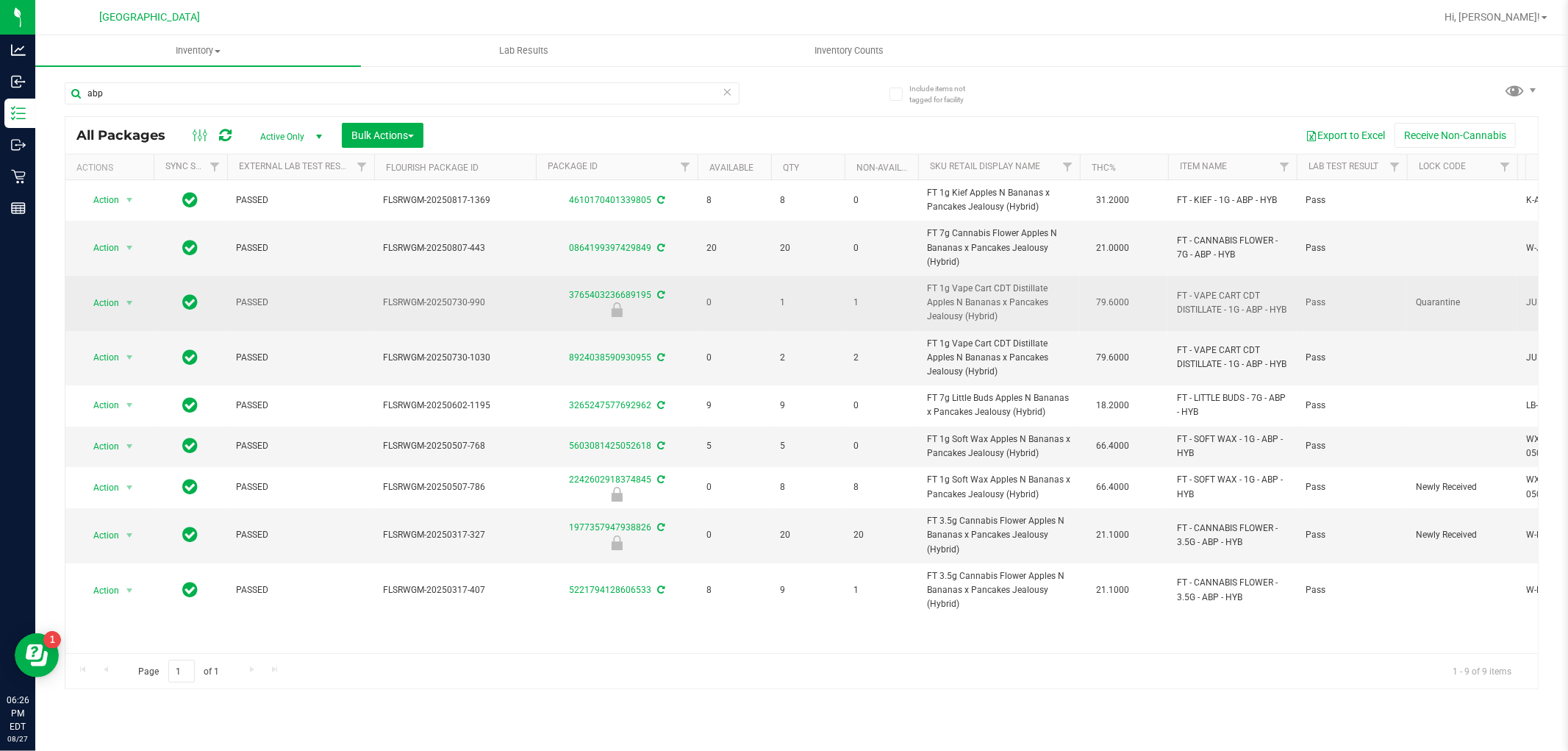
drag, startPoint x: 1002, startPoint y: 319, endPoint x: 915, endPoint y: 303, distance: 88.5
click at [915, 303] on tr "Action Action Edit attributes Global inventory Locate package Package audit log…" at bounding box center [1313, 303] width 2496 height 55
copy tr "FT 1g Vape Cart CDT Distillate Apples N Bananas x Pancakes Jealousy (Hybrid)"
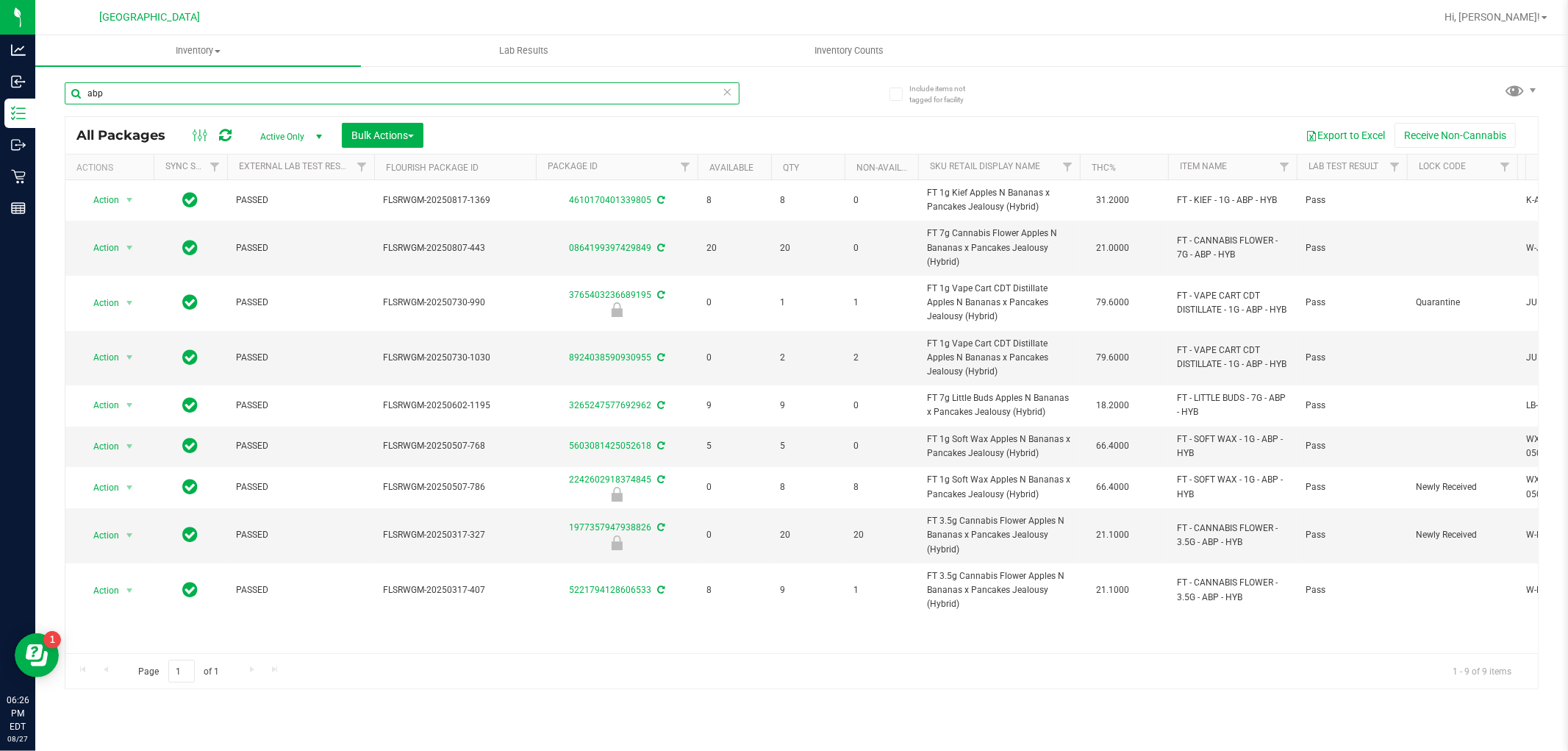
click at [578, 101] on input "abp" at bounding box center [402, 93] width 675 height 22
paste input "FT 1g Vape Cart CDT Distillate Apples N Bananas x Pancakes Jealousy (Hybrid)"
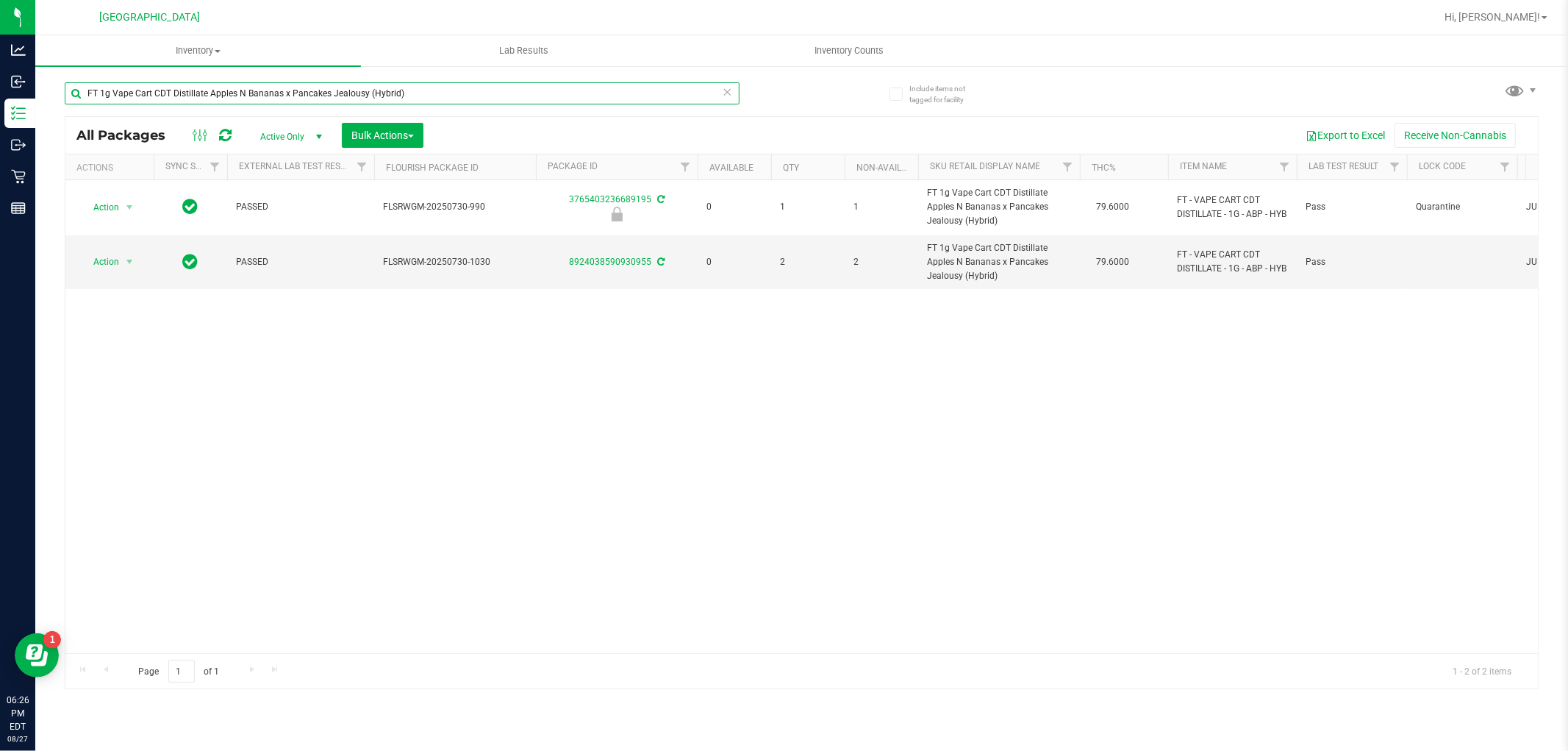
type input "FT 1g Vape Cart CDT Distillate Apples N Bananas x Pancakes Jealousy (Hybrid)"
click at [724, 90] on icon at bounding box center [728, 91] width 10 height 18
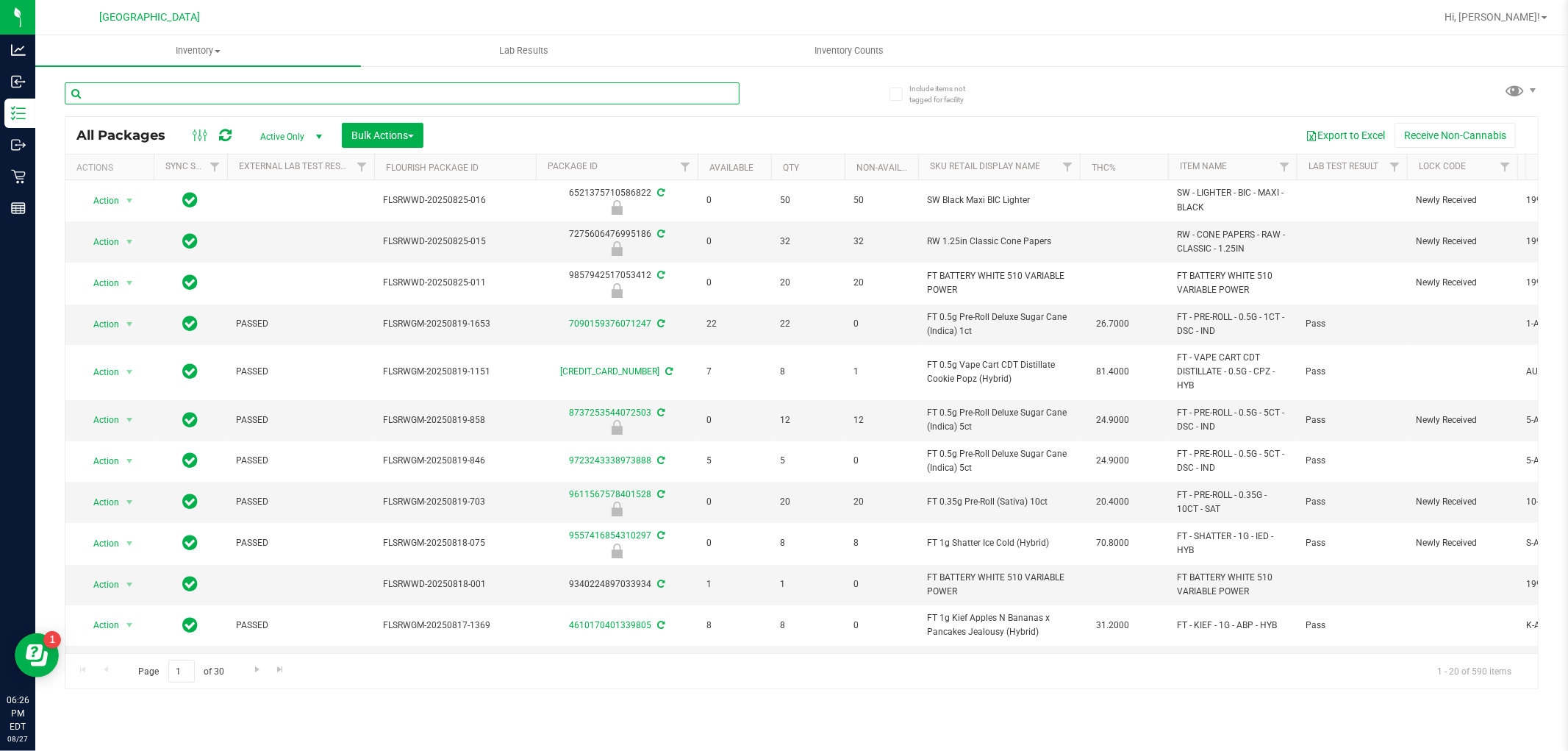
click at [650, 82] on input "text" at bounding box center [402, 93] width 675 height 22
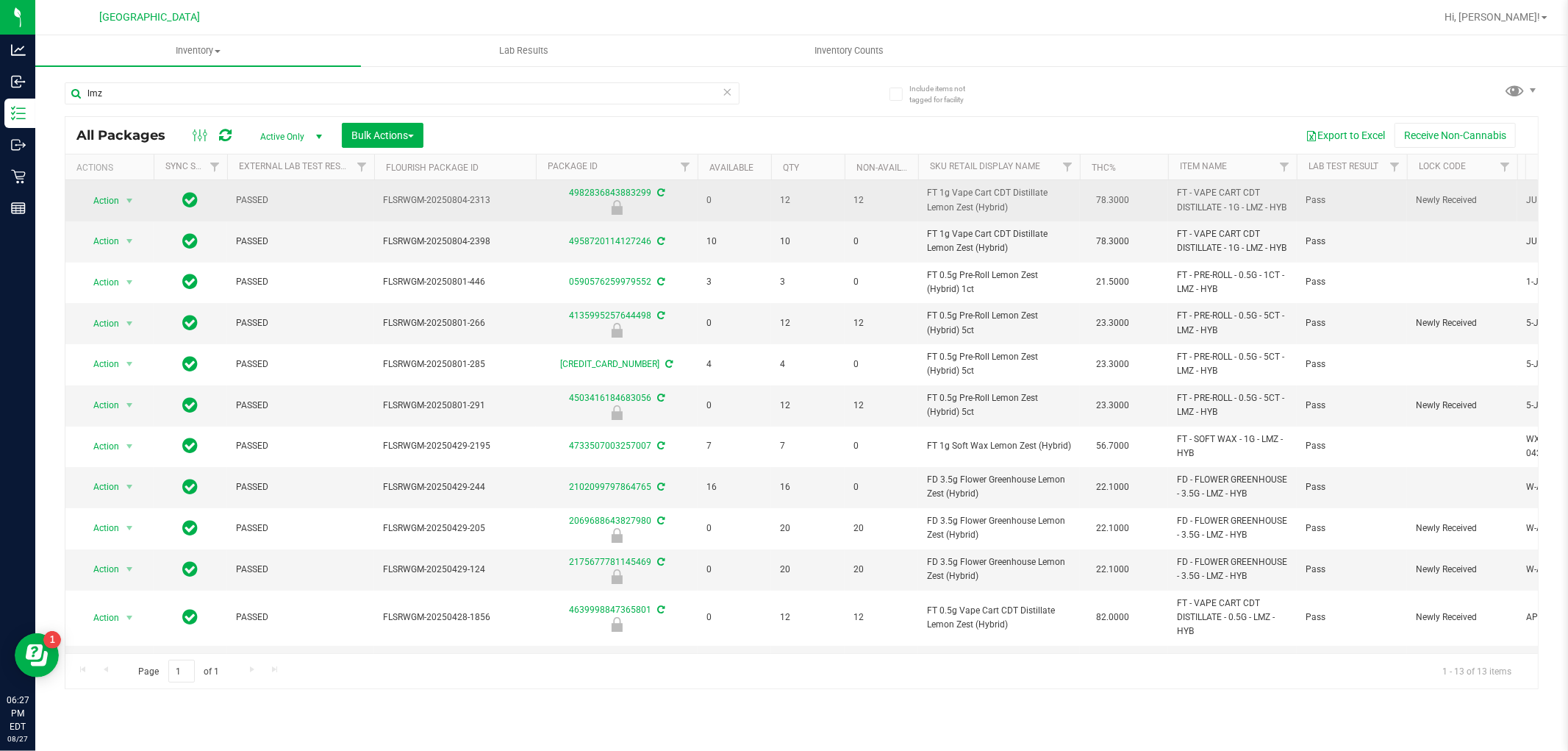
click at [943, 205] on span "FT 1g Vape Cart CDT Distillate Lemon Zest (Hybrid)" at bounding box center [999, 200] width 144 height 28
click at [943, 204] on span "FT 1g Vape Cart CDT Distillate Lemon Zest (Hybrid)" at bounding box center [999, 200] width 144 height 28
copy td "FT 1g Vape Cart CDT Distillate Lemon Zest (Hybrid)"
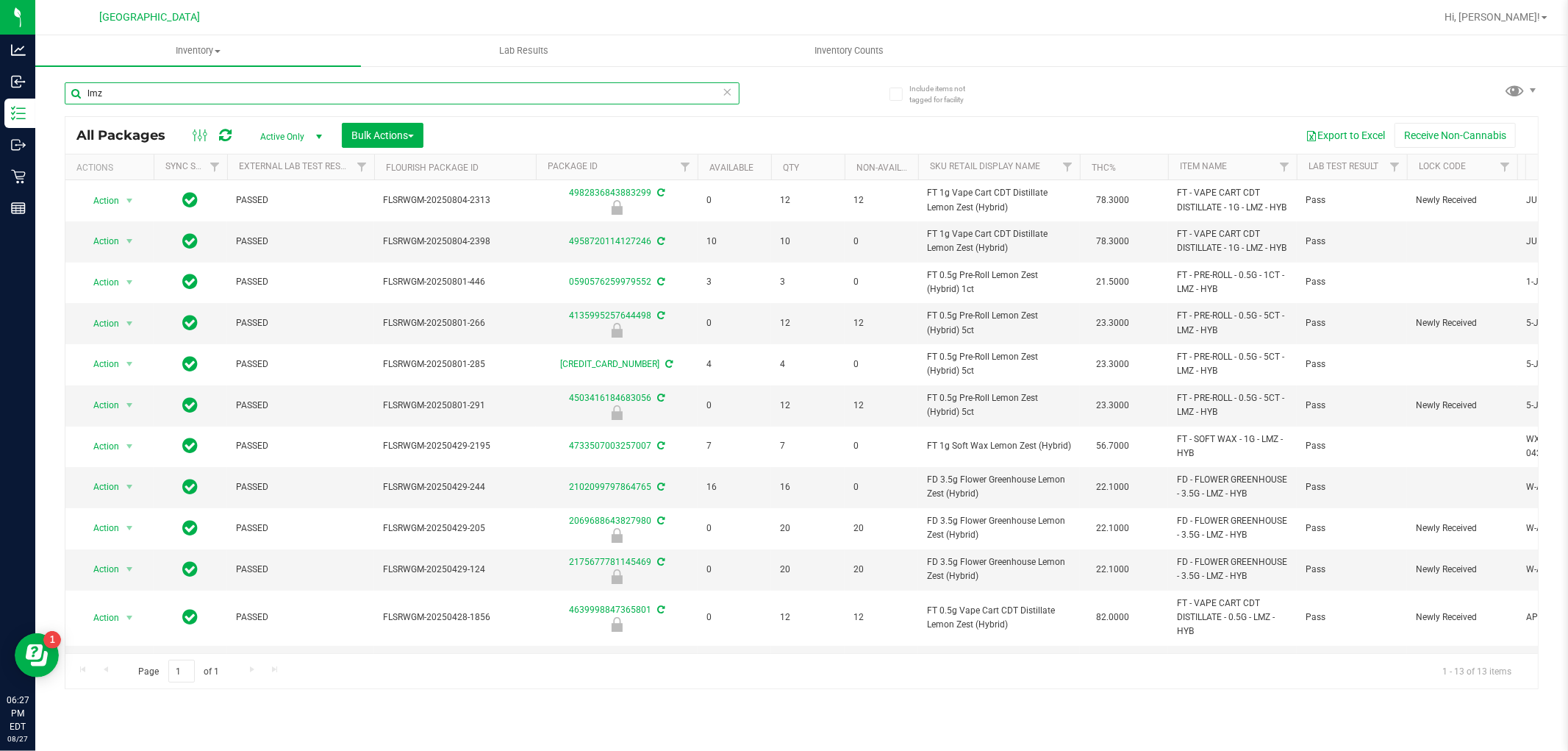
click at [466, 94] on input "lmz" at bounding box center [402, 93] width 675 height 22
click at [471, 94] on input "lmz" at bounding box center [402, 93] width 675 height 22
paste input "FT 1g Vape Cart CDT Distillate Lemon Zest (Hybrid)"
type input "FT 1g Vape Cart CDT Distillate Lemon Zest (Hybrid)"
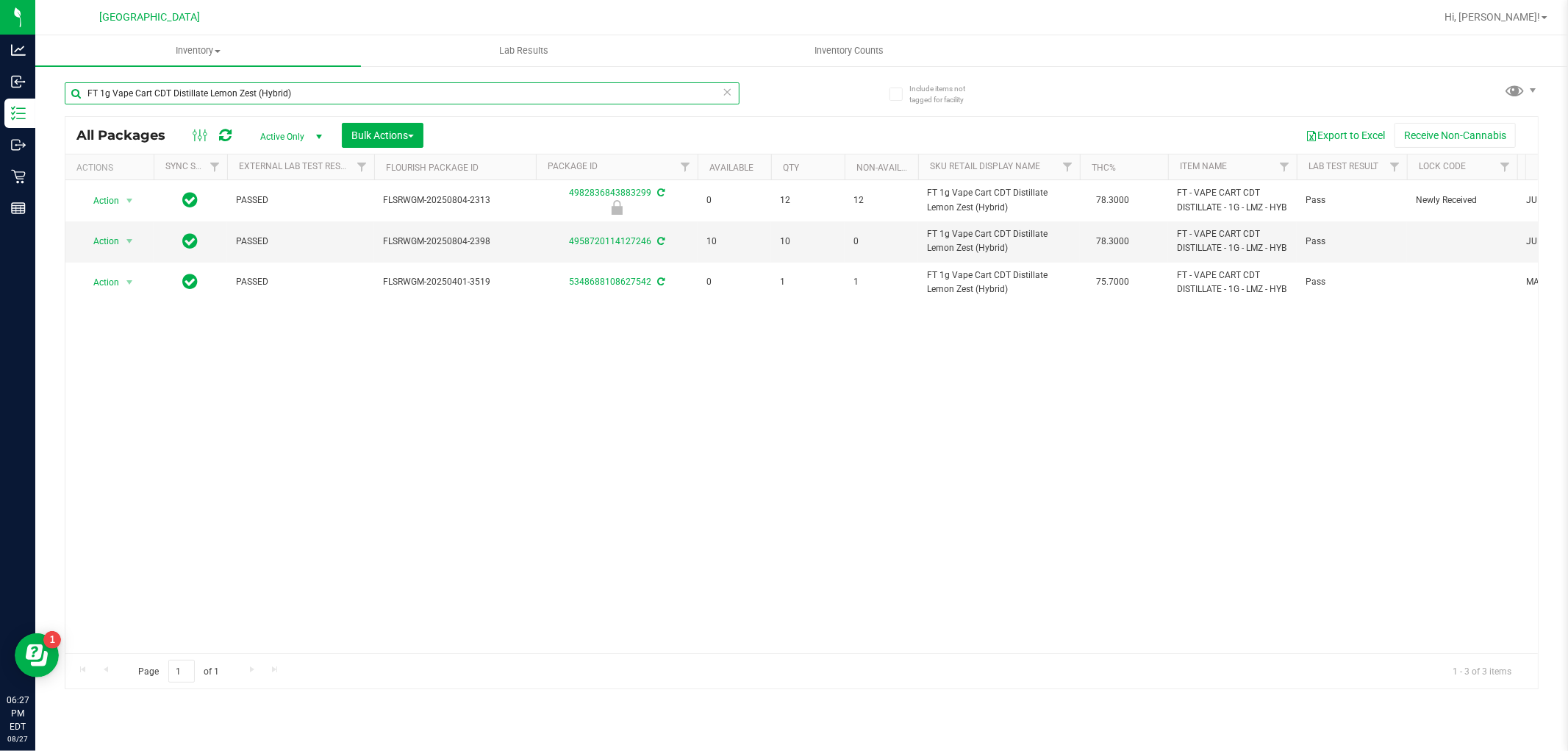
click at [471, 94] on input "FT 1g Vape Cart CDT Distillate Lemon Zest (Hybrid)" at bounding box center [402, 93] width 675 height 22
click at [471, 93] on input "FT 1g Vape Cart CDT Distillate Lemon Zest (Hybrid)" at bounding box center [402, 93] width 675 height 22
